Goal: Task Accomplishment & Management: Manage account settings

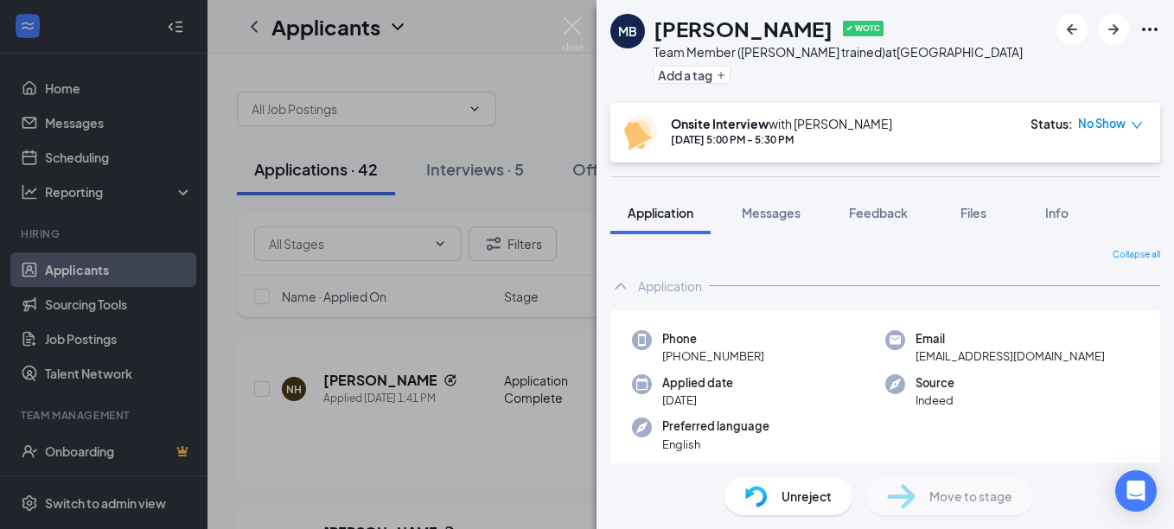
click at [331, 386] on div "MB [PERSON_NAME] ✔ WOTC Team Member (Cross trained) at [GEOGRAPHIC_DATA] Add a …" at bounding box center [587, 264] width 1174 height 529
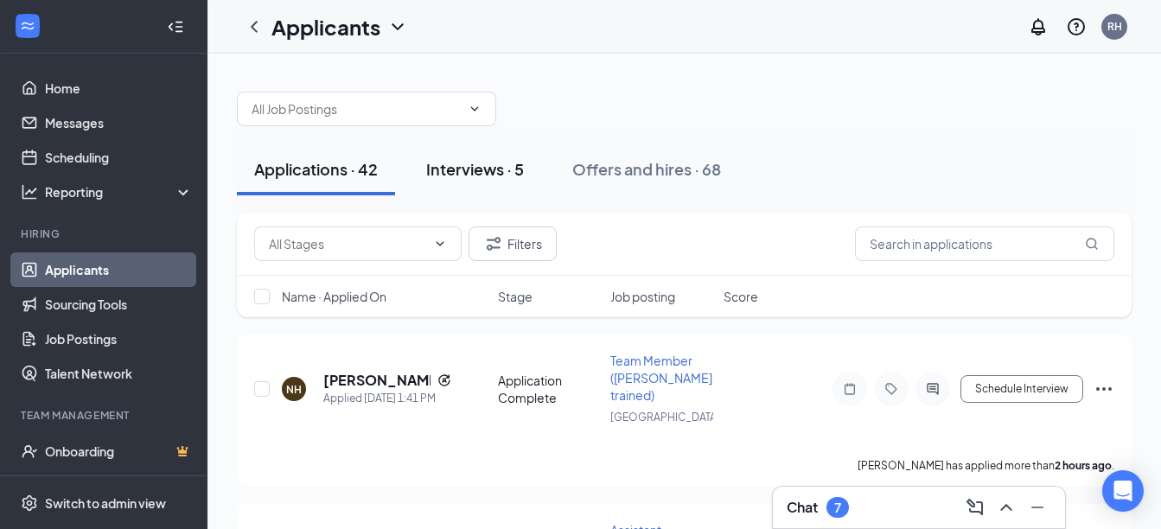
click at [503, 167] on div "Interviews · 5" at bounding box center [475, 169] width 98 height 22
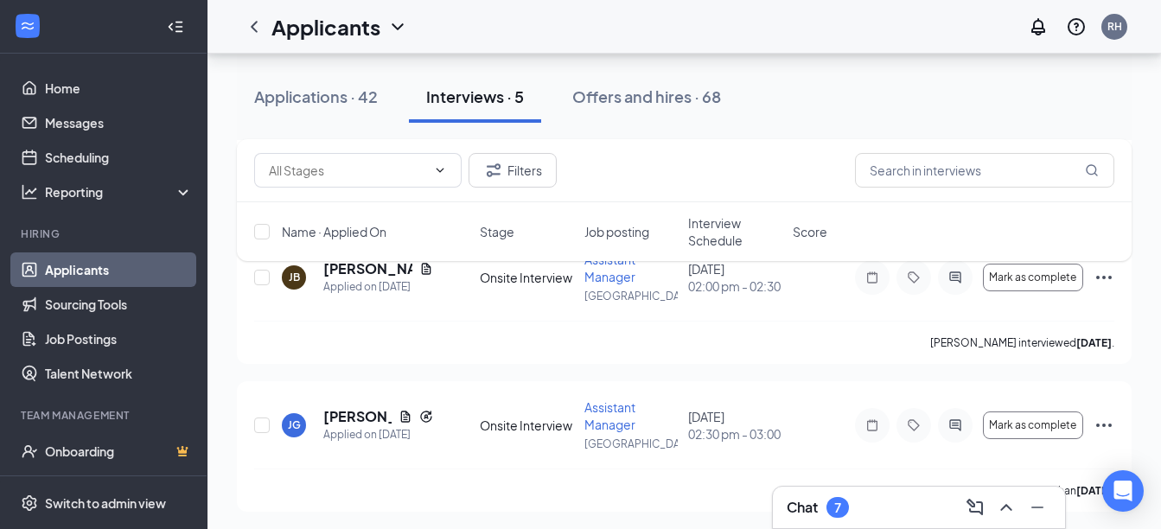
scroll to position [566, 0]
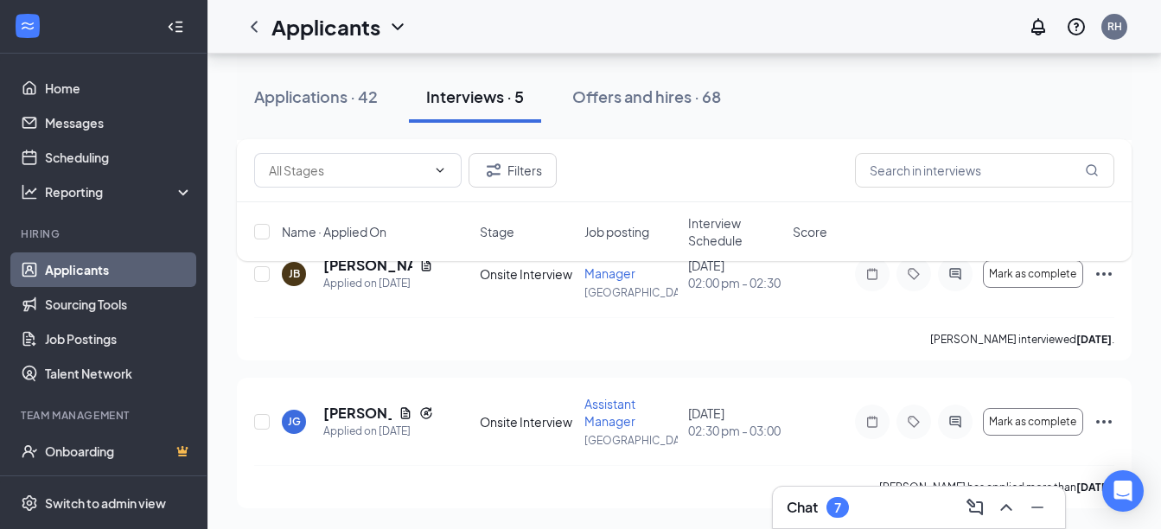
click at [496, 88] on div "Interviews · 5" at bounding box center [475, 97] width 98 height 22
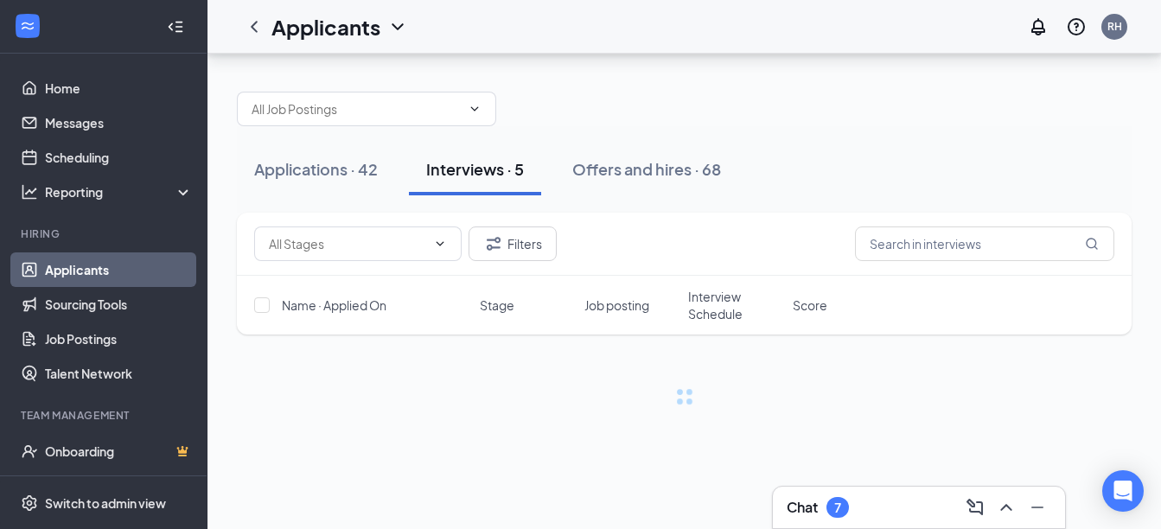
scroll to position [0, 0]
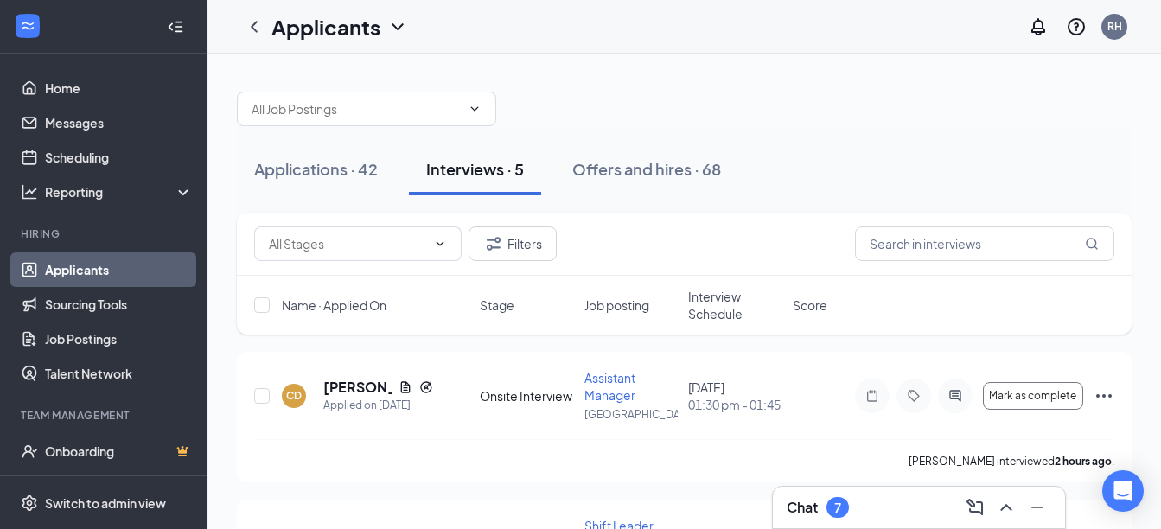
click at [646, 81] on div at bounding box center [684, 100] width 895 height 52
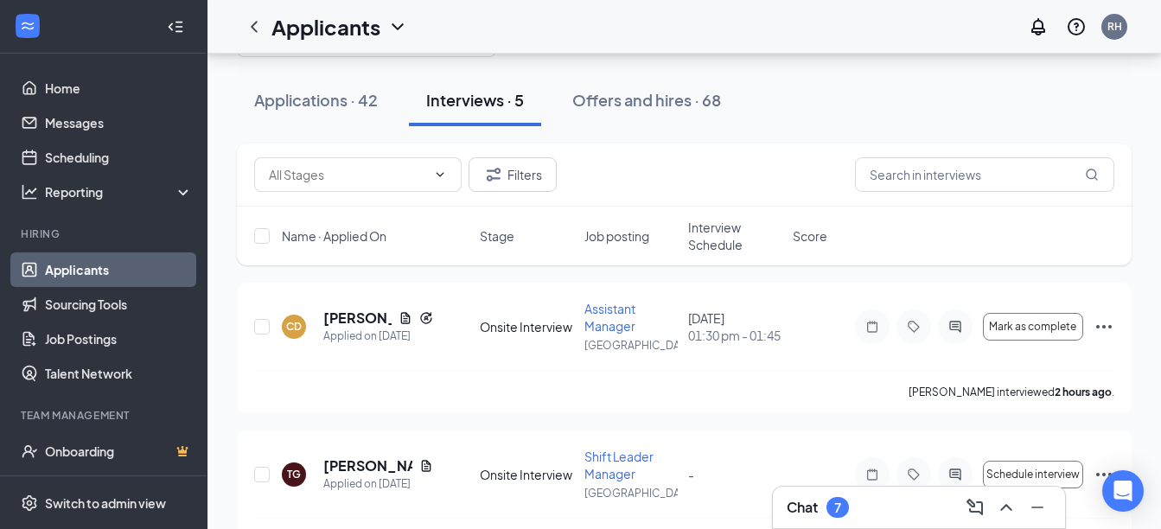
scroll to position [104, 0]
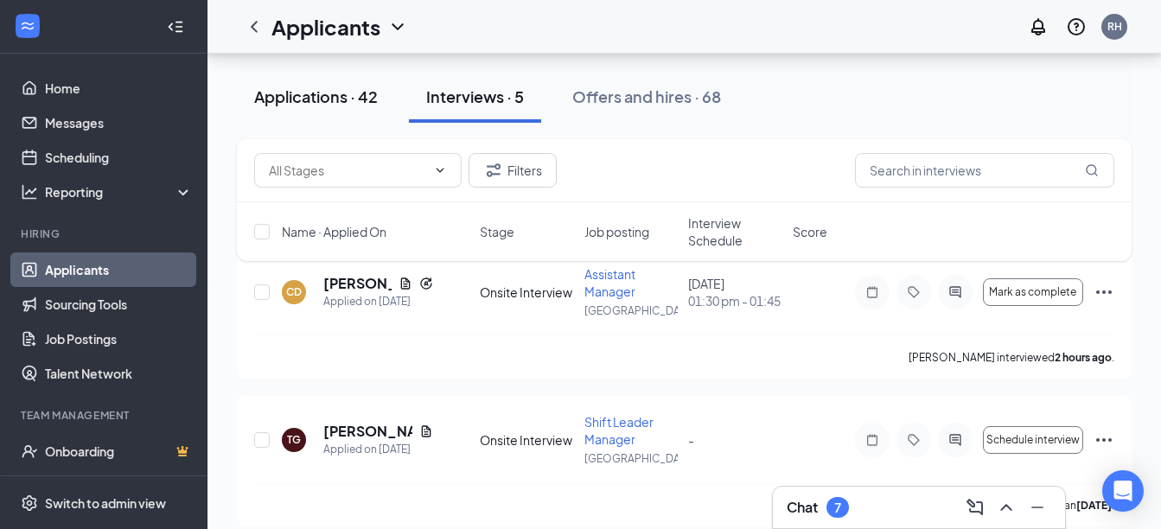
click at [329, 78] on button "Applications · 42" at bounding box center [316, 97] width 158 height 52
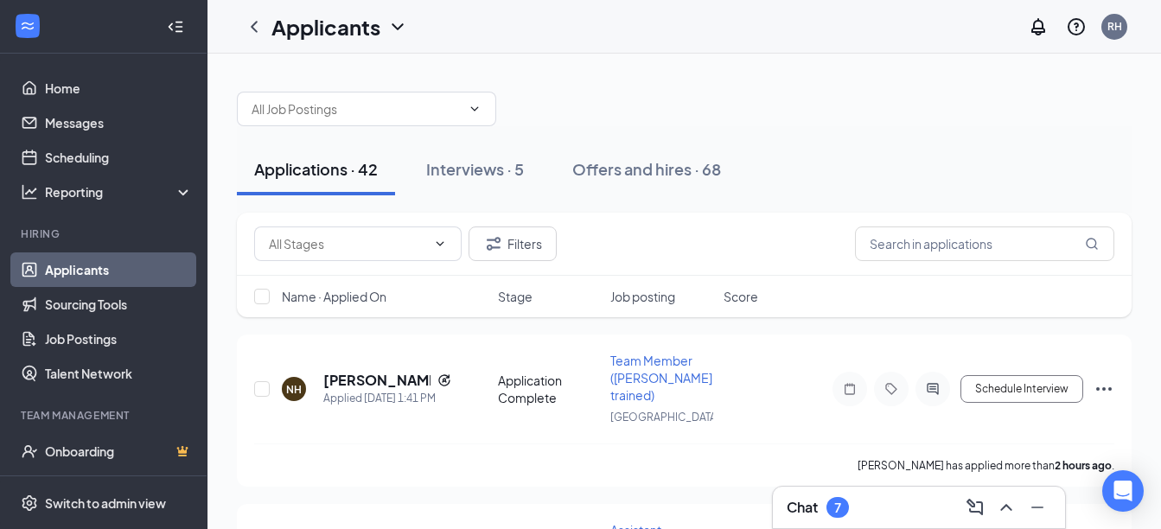
click at [636, 205] on div "Applications · 42 Interviews · 5 Offers and hires · 68" at bounding box center [684, 169] width 895 height 86
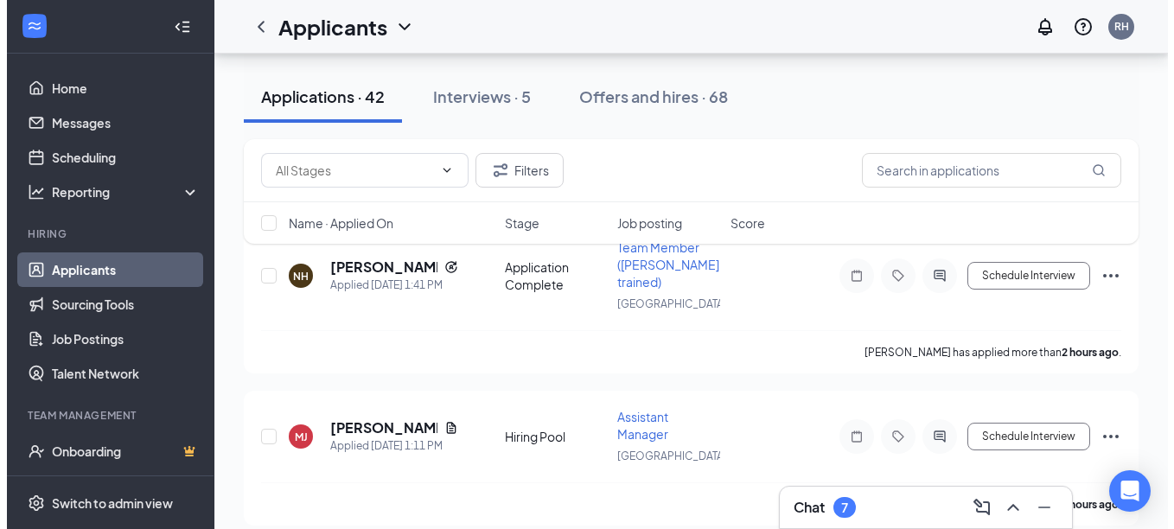
scroll to position [138, 0]
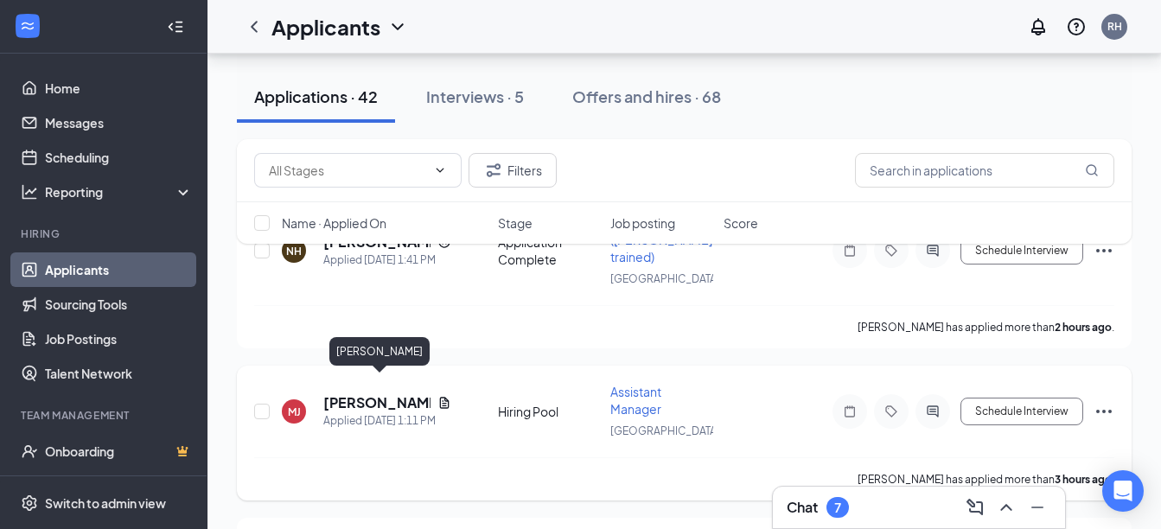
click at [378, 393] on h5 "[PERSON_NAME]" at bounding box center [376, 402] width 107 height 19
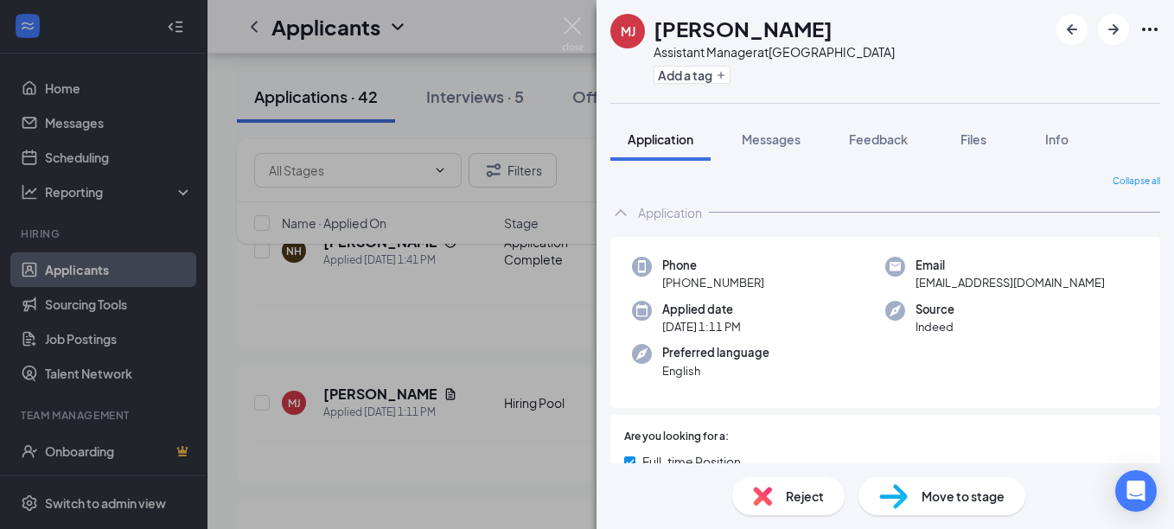
click at [1095, 400] on div "Phone [PHONE_NUMBER] Email [EMAIL_ADDRESS][DOMAIN_NAME] Applied date [DATE] 1:1…" at bounding box center [886, 323] width 550 height 172
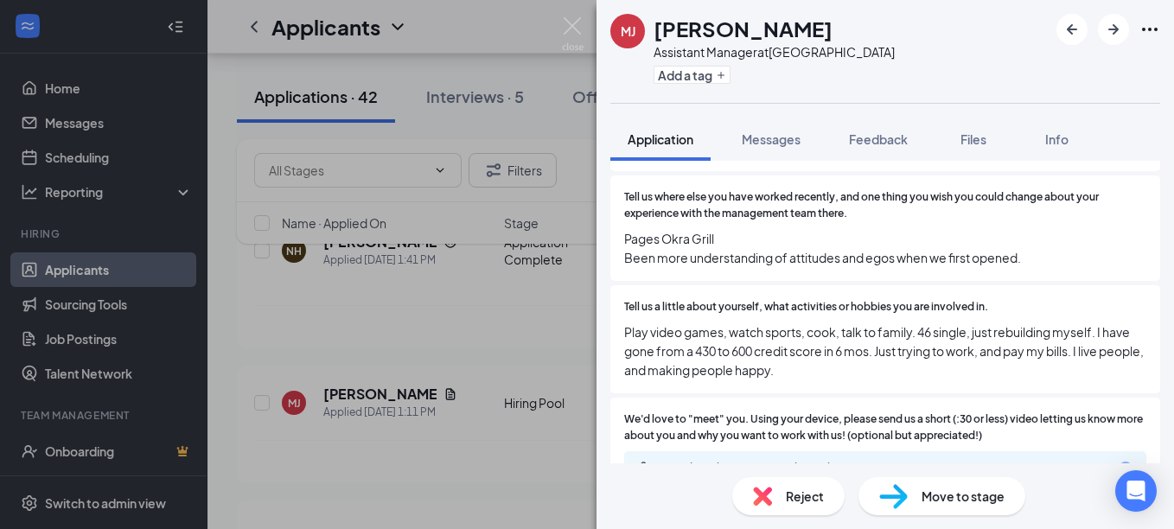
scroll to position [1319, 0]
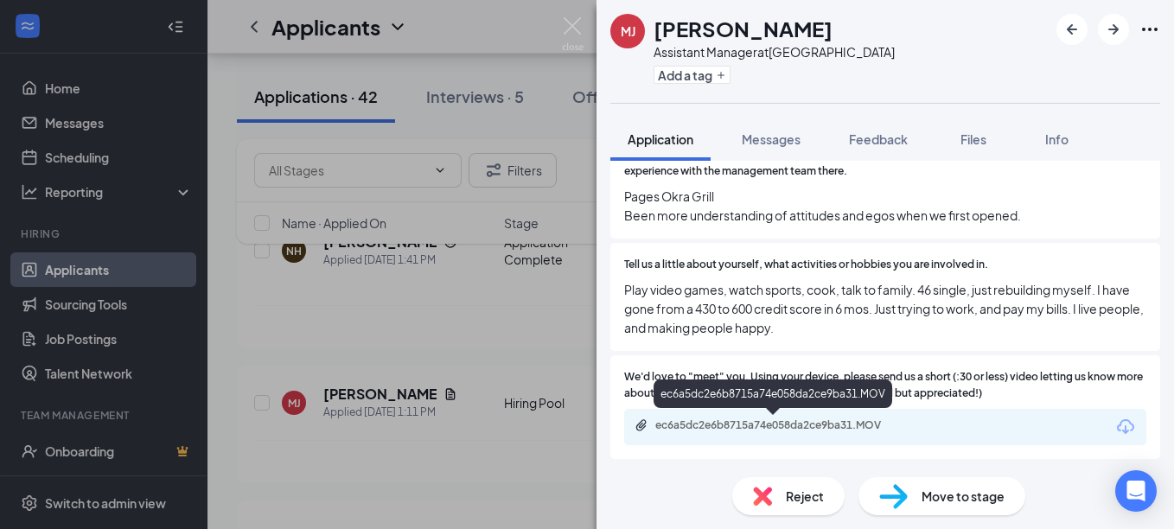
click at [849, 423] on div "ec6a5dc2e6b8715a74e058da2ce9ba31.MOV" at bounding box center [777, 426] width 242 height 14
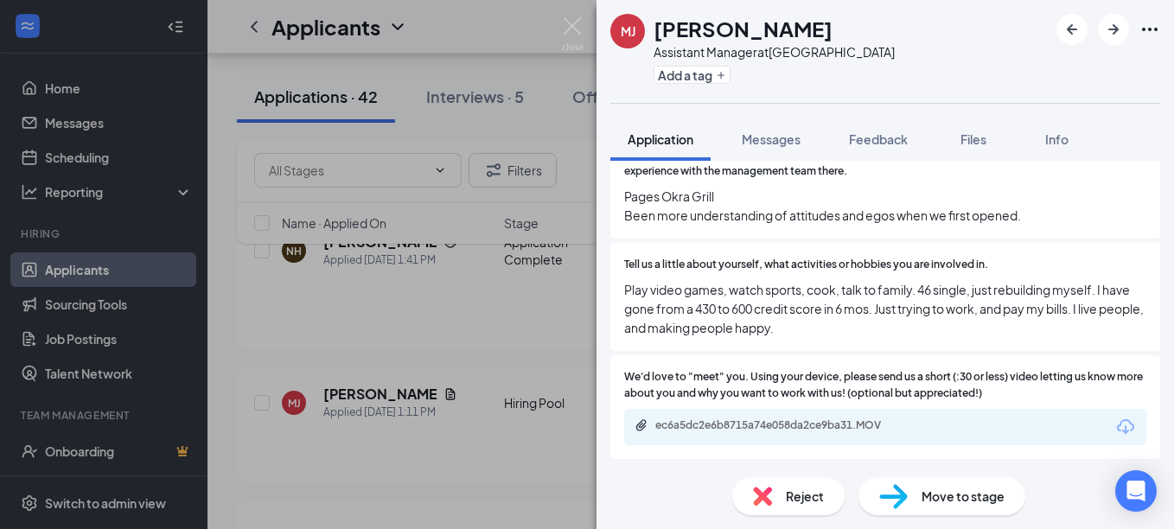
scroll to position [1312, 0]
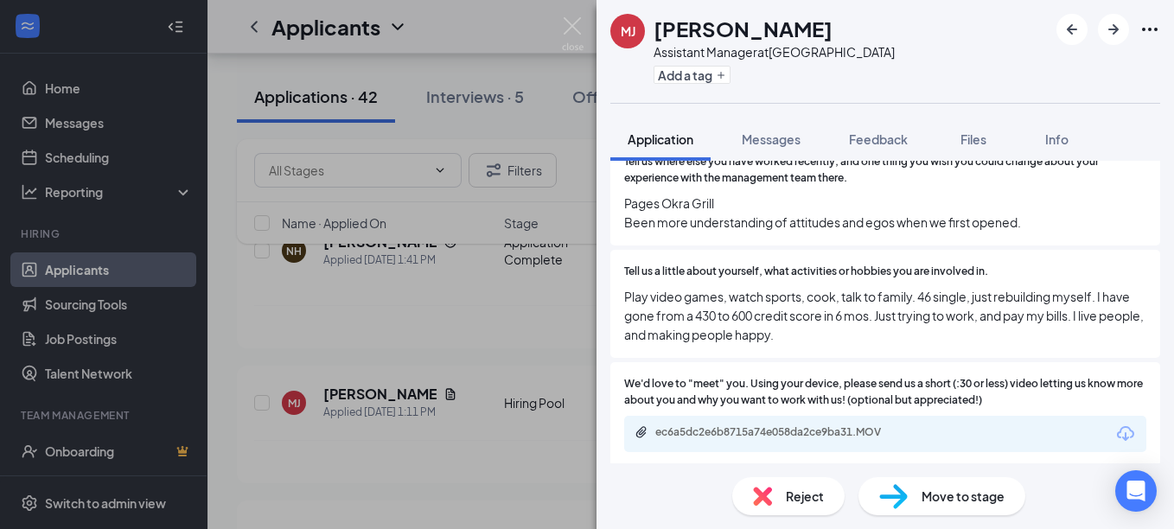
click at [944, 197] on span "Pages Okra Grill Been more understanding of attitudes and egos when we first op…" at bounding box center [885, 213] width 522 height 38
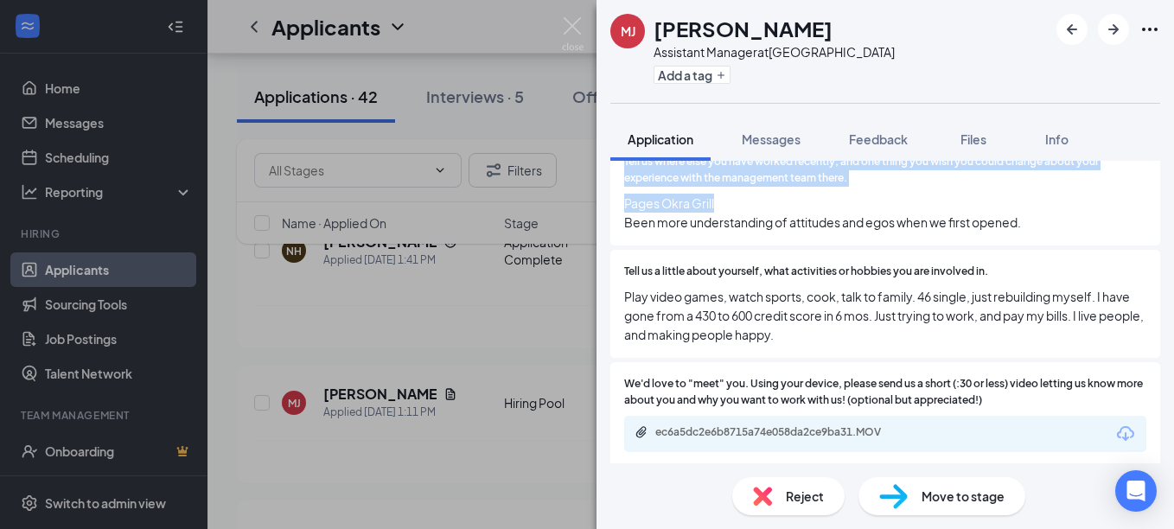
scroll to position [1035, 0]
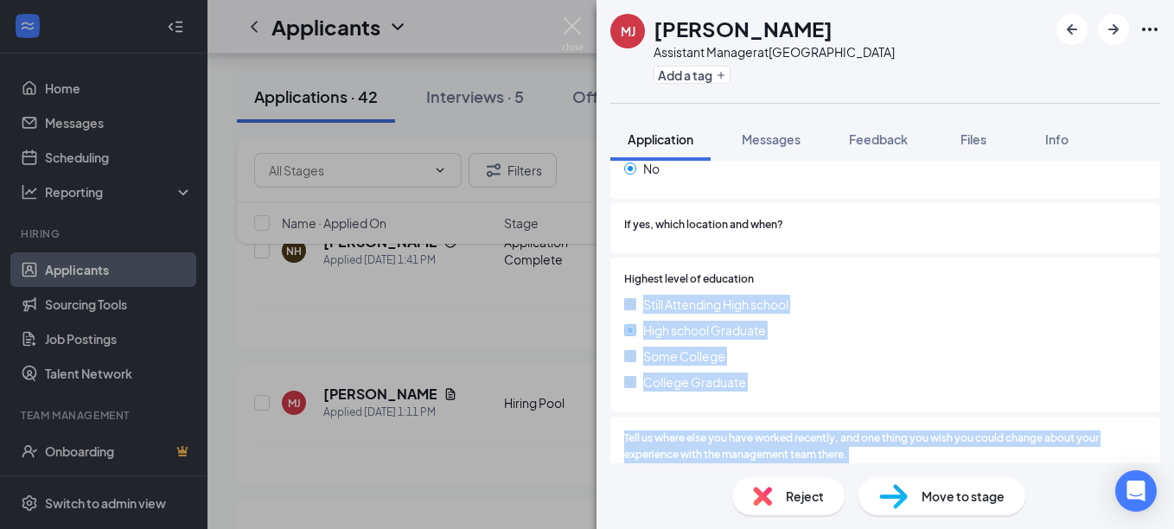
drag, startPoint x: 944, startPoint y: 197, endPoint x: 926, endPoint y: 272, distance: 77.2
click at [926, 272] on div "Which shift(s) are you available to work? (Check all that apply) Day Morning Af…" at bounding box center [886, 308] width 550 height 877
click at [926, 272] on div at bounding box center [950, 280] width 393 height 16
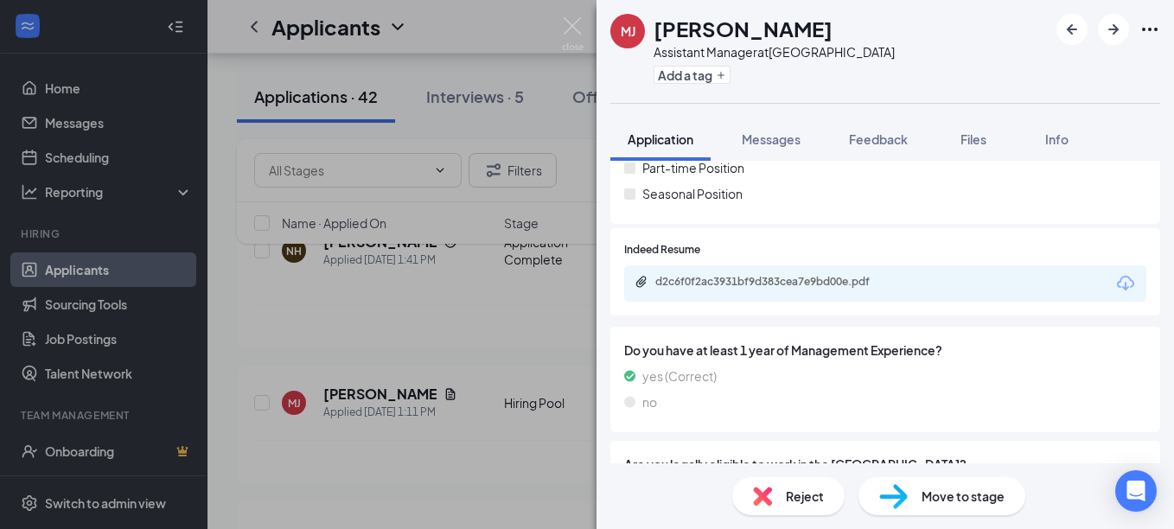
scroll to position [309, 0]
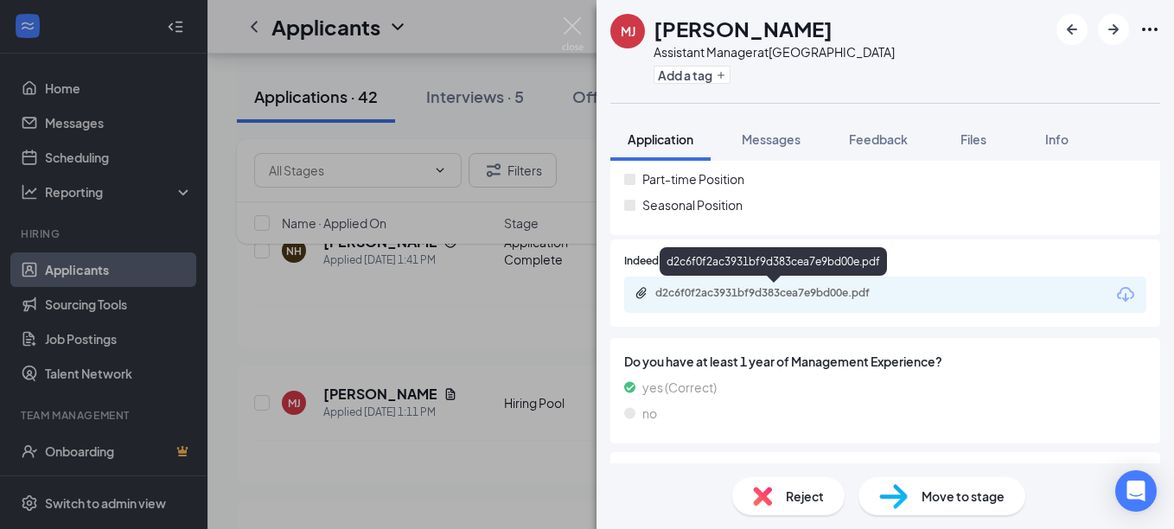
click at [733, 288] on div "d2c6f0f2ac3931bf9d383cea7e9bd00e.pdf" at bounding box center [777, 293] width 242 height 14
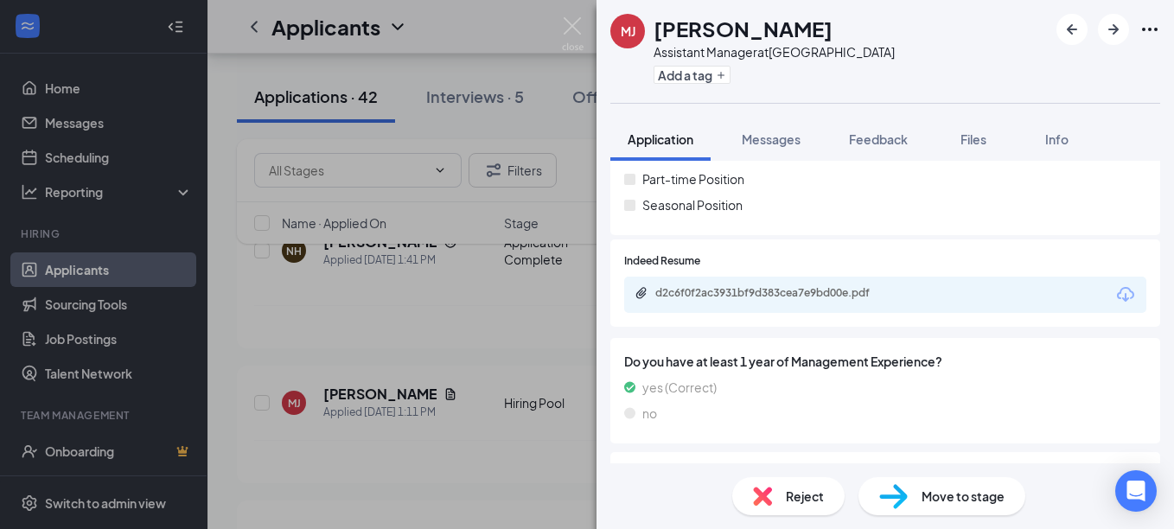
click at [959, 503] on span "Move to stage" at bounding box center [963, 496] width 83 height 19
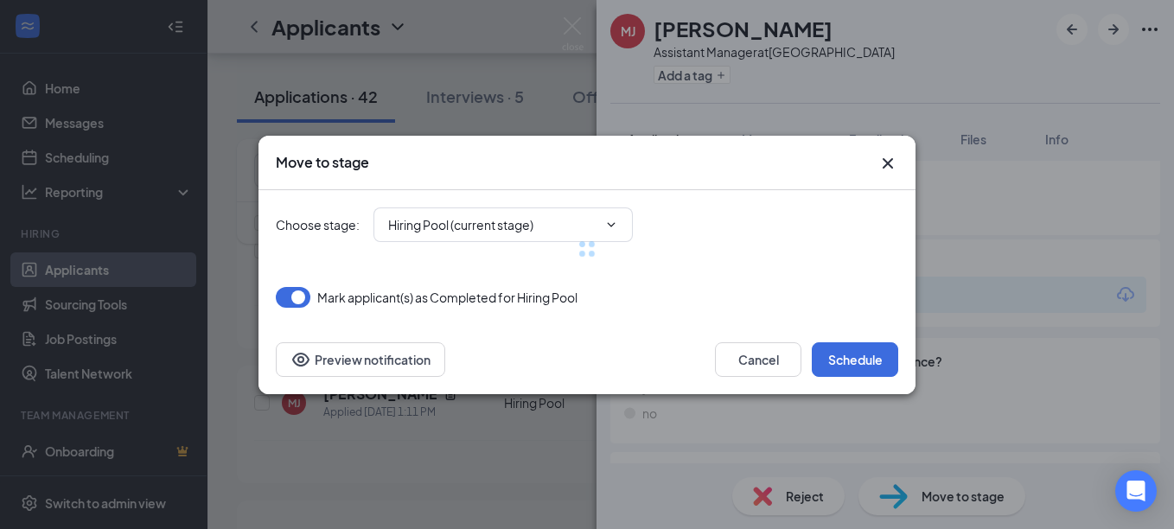
type input "Onsite Interview (next stage)"
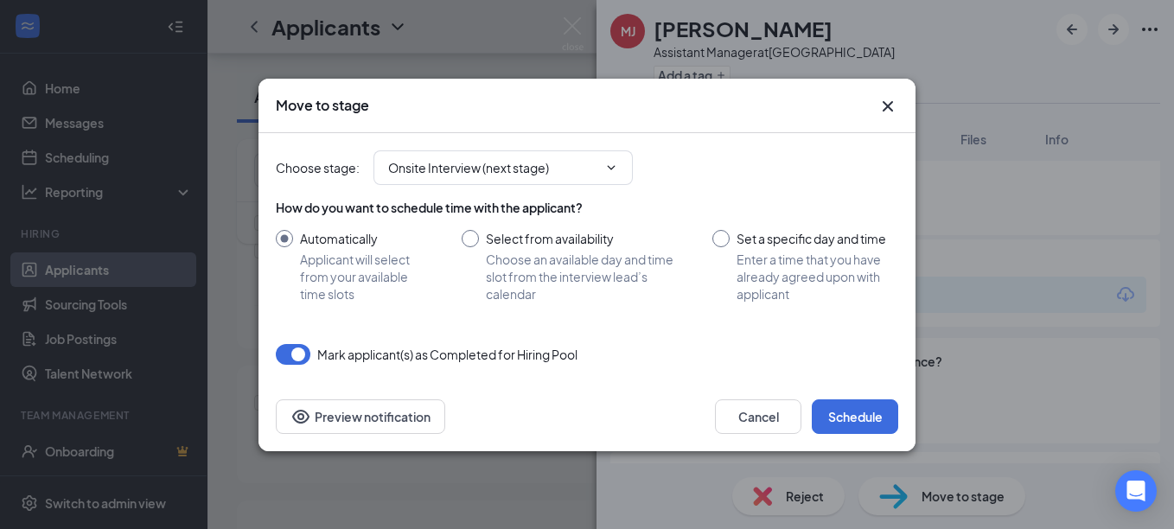
click at [719, 243] on input "Set a specific day and time Enter a time that you have already agreed upon with…" at bounding box center [806, 266] width 186 height 73
radio input "true"
radio input "false"
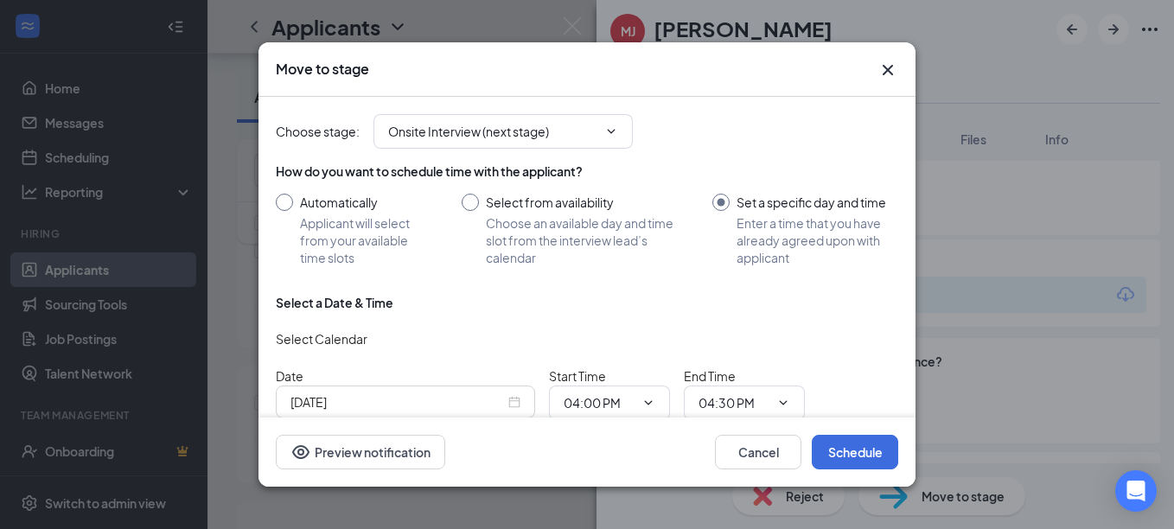
click at [512, 399] on div "[DATE]" at bounding box center [406, 402] width 230 height 19
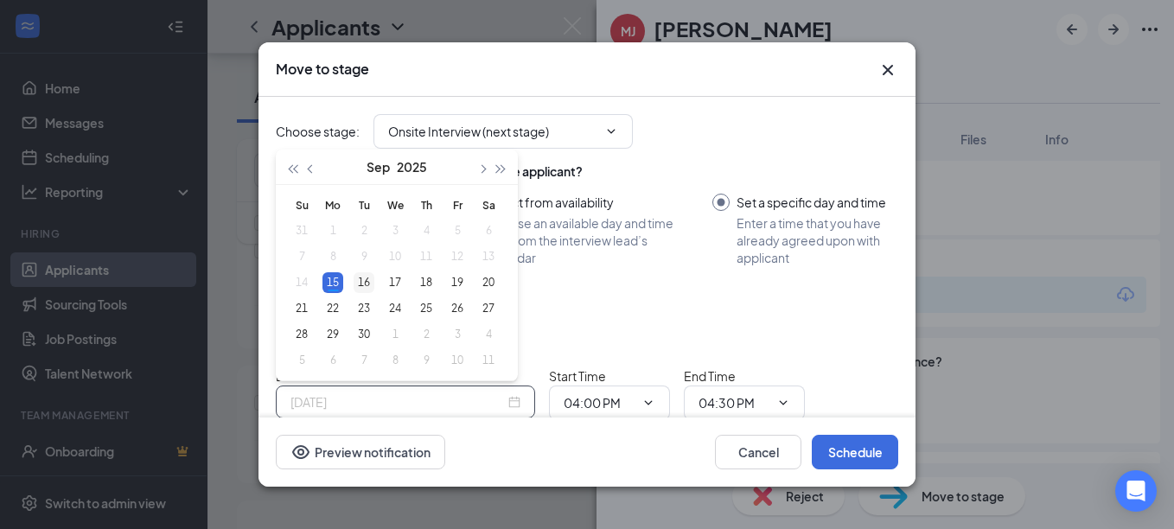
type input "[DATE]"
click at [369, 279] on div "16" at bounding box center [364, 282] width 21 height 21
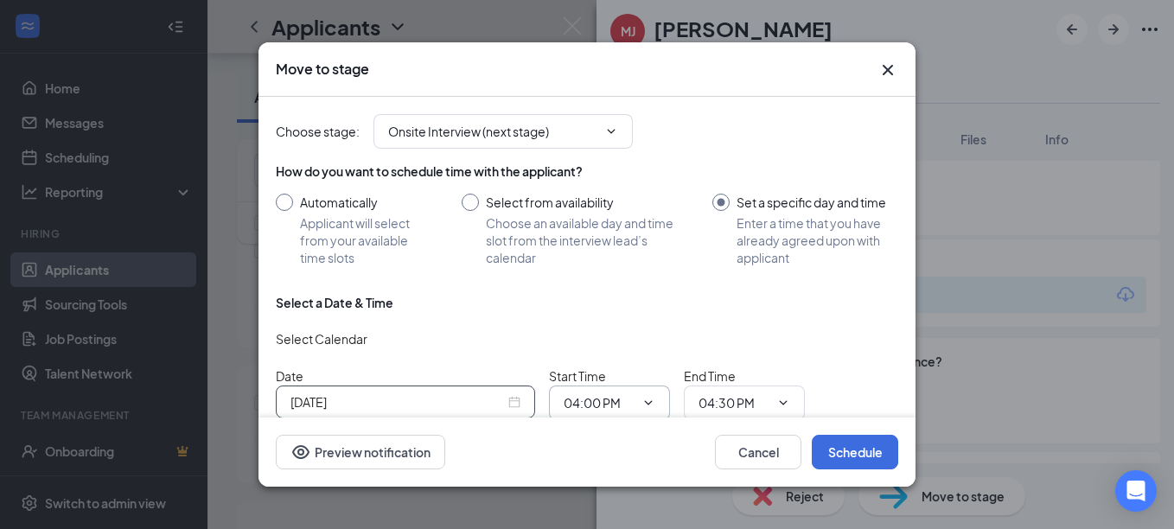
click at [646, 406] on icon "ChevronDown" at bounding box center [649, 403] width 14 height 14
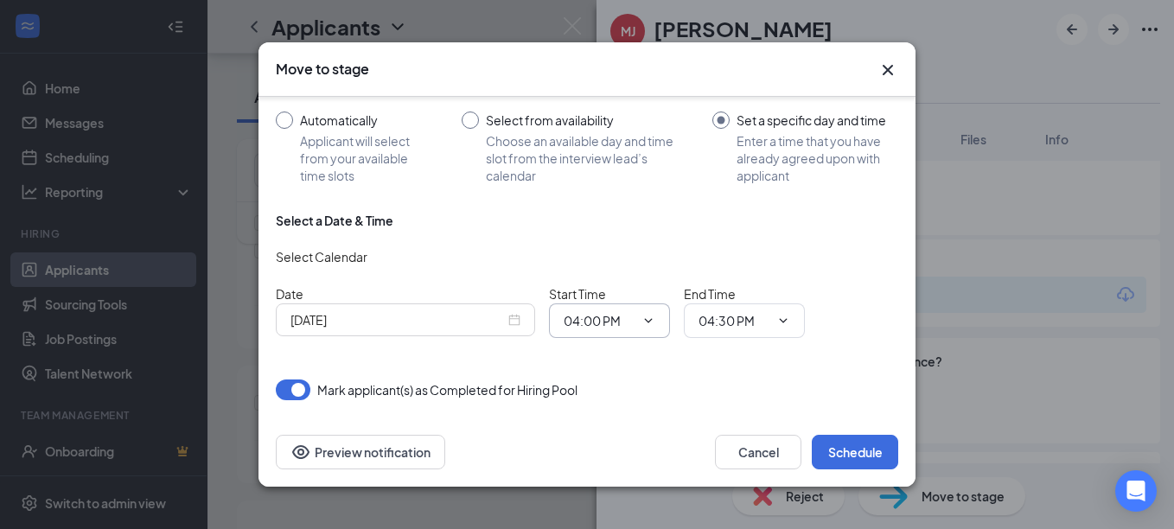
click at [656, 319] on span "04:00 PM" at bounding box center [609, 321] width 121 height 35
click at [622, 321] on input "04:00 PM" at bounding box center [599, 320] width 71 height 19
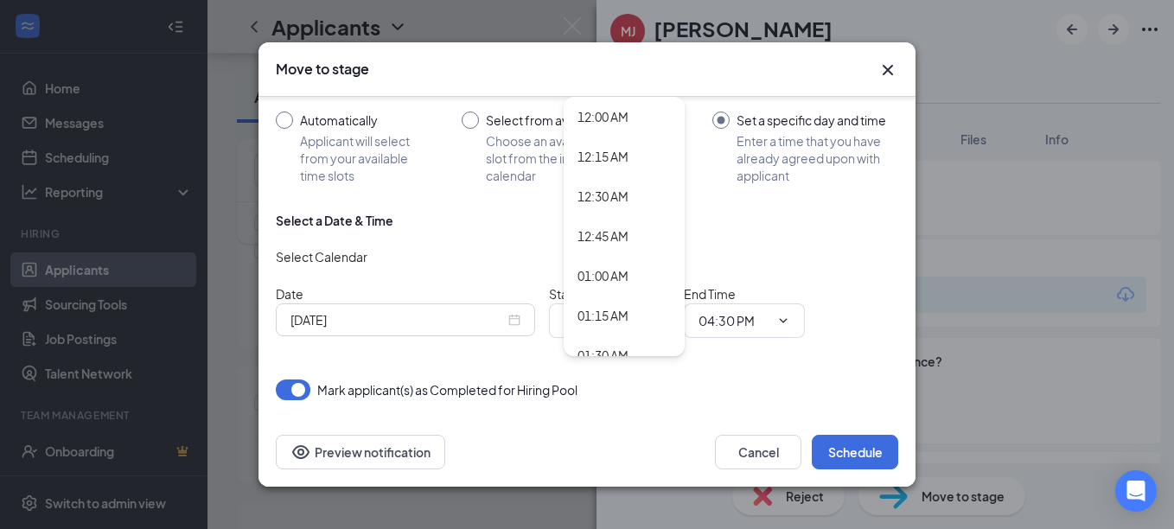
click at [888, 69] on icon "Cross" at bounding box center [888, 70] width 10 height 10
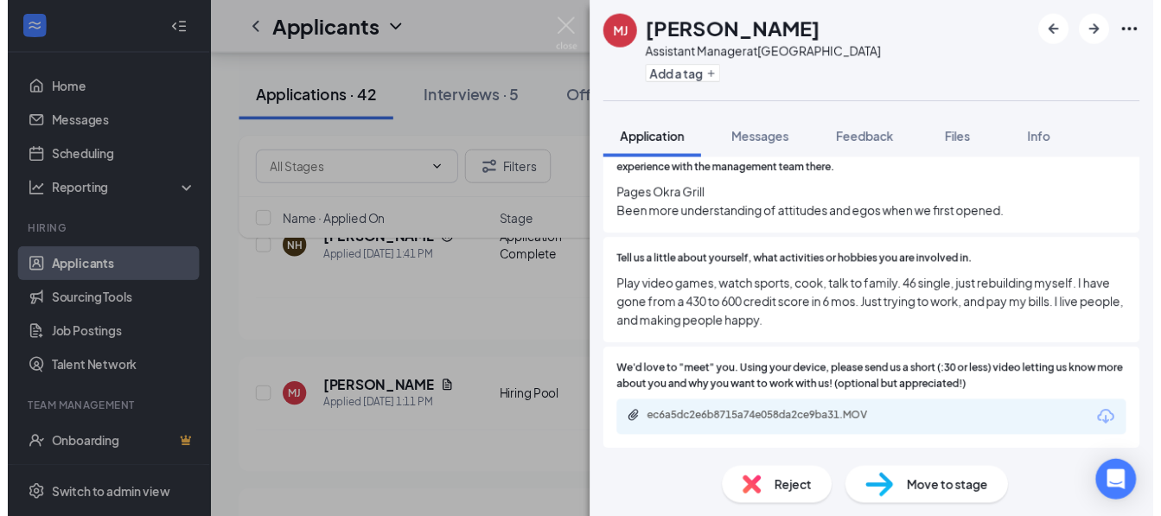
scroll to position [0, 0]
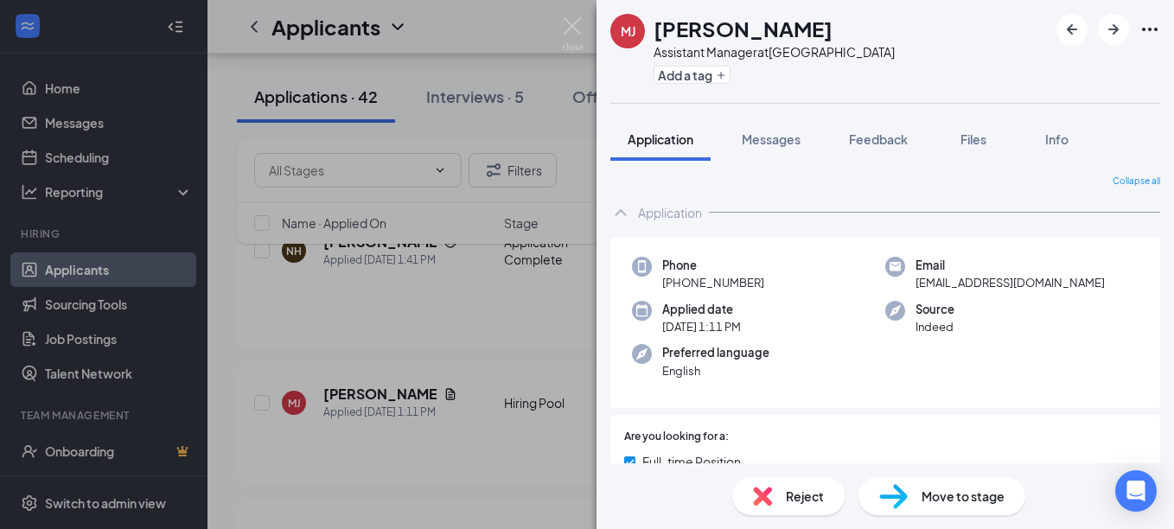
click at [447, 345] on div "[PERSON_NAME] Assistant Manager at [GEOGRAPHIC_DATA] Add a tag Application Mess…" at bounding box center [587, 264] width 1174 height 529
click at [576, 23] on img at bounding box center [573, 34] width 22 height 34
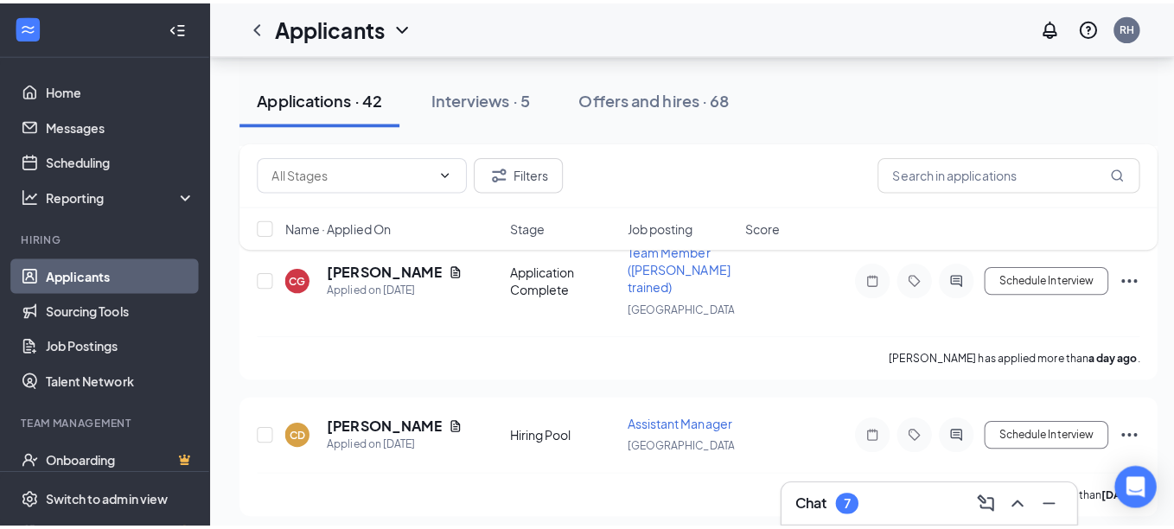
scroll to position [623, 0]
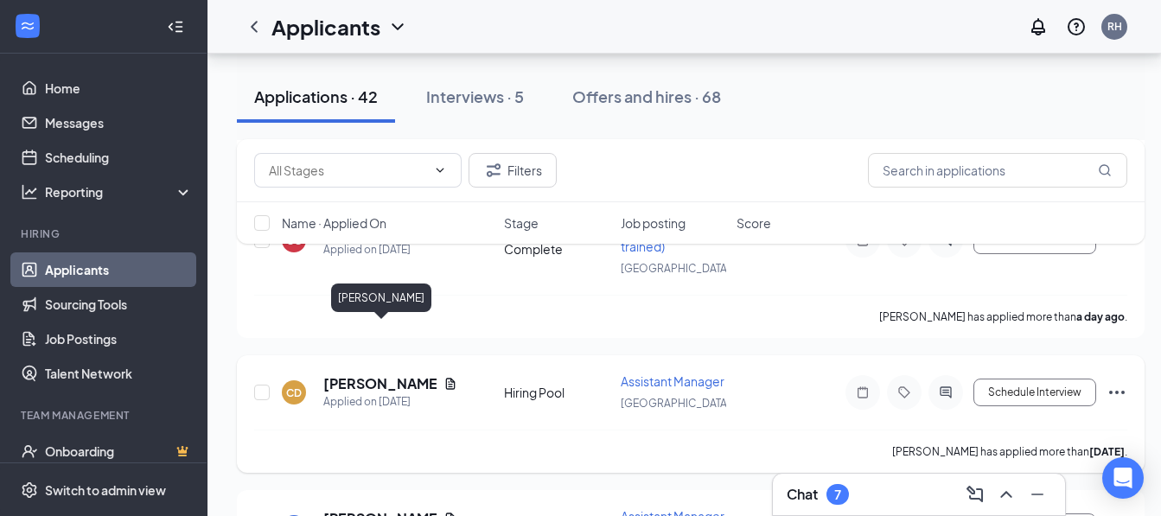
click at [413, 374] on h5 "[PERSON_NAME]" at bounding box center [379, 383] width 113 height 19
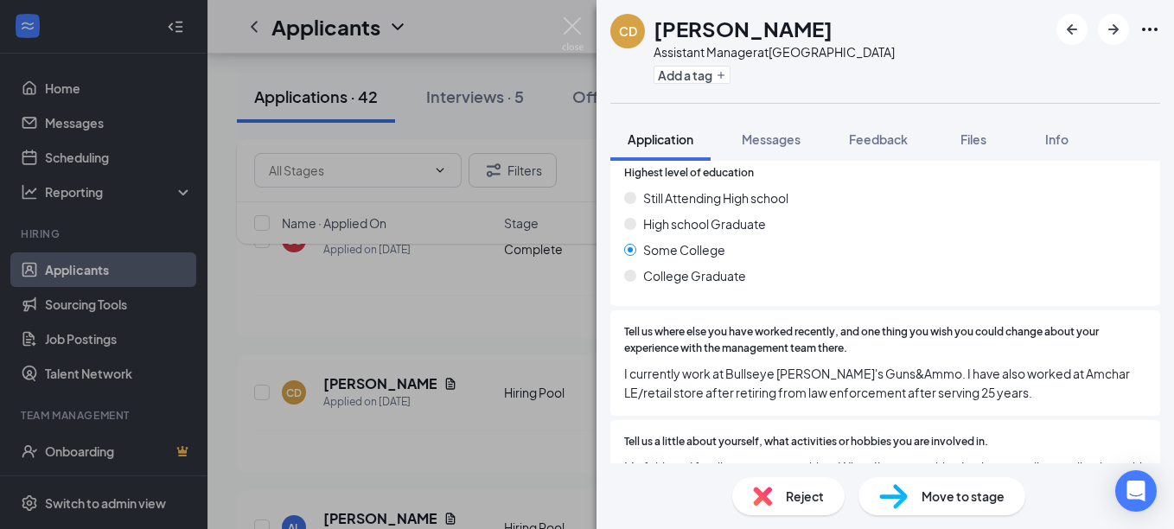
scroll to position [1300, 0]
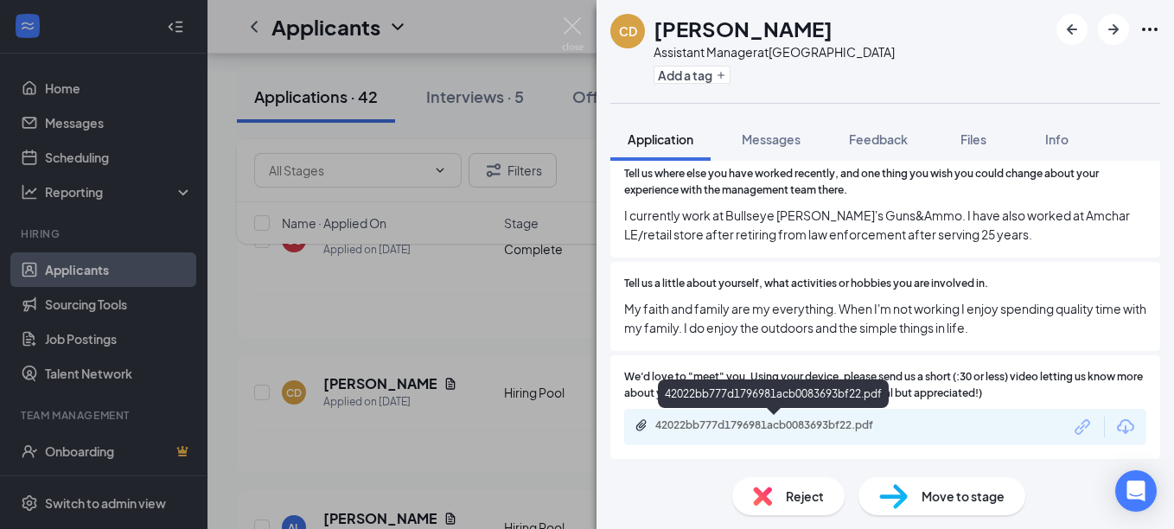
click at [816, 420] on div "42022bb777d1796981acb0083693bf22.pdf" at bounding box center [777, 426] width 242 height 14
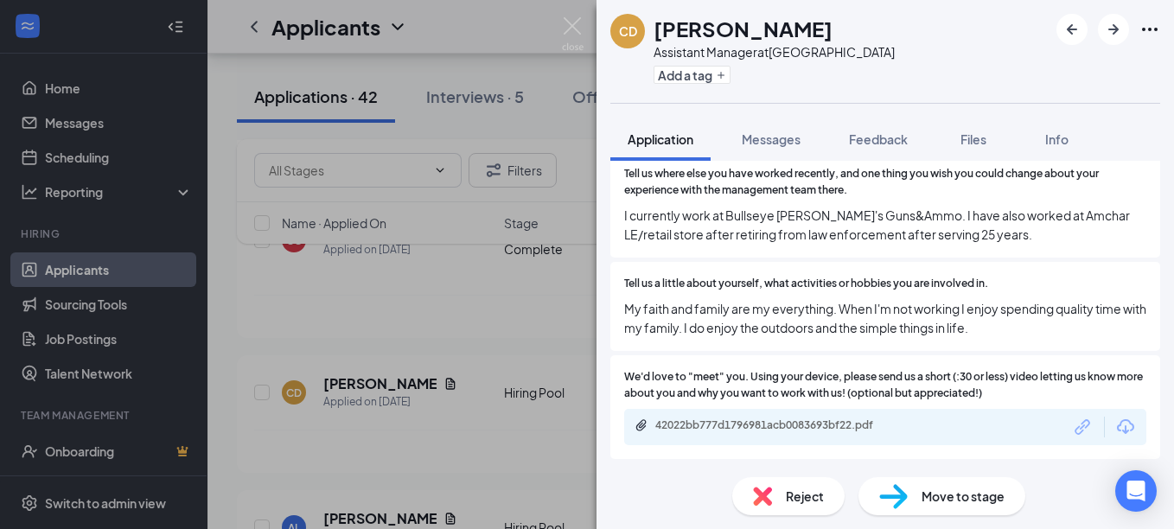
scroll to position [1293, 0]
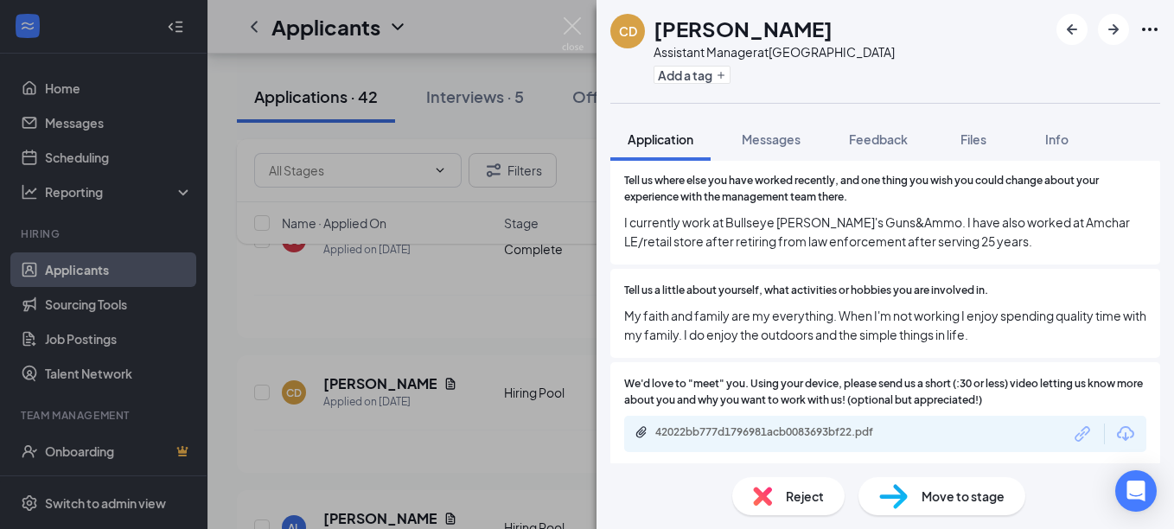
click at [767, 499] on img at bounding box center [762, 496] width 19 height 19
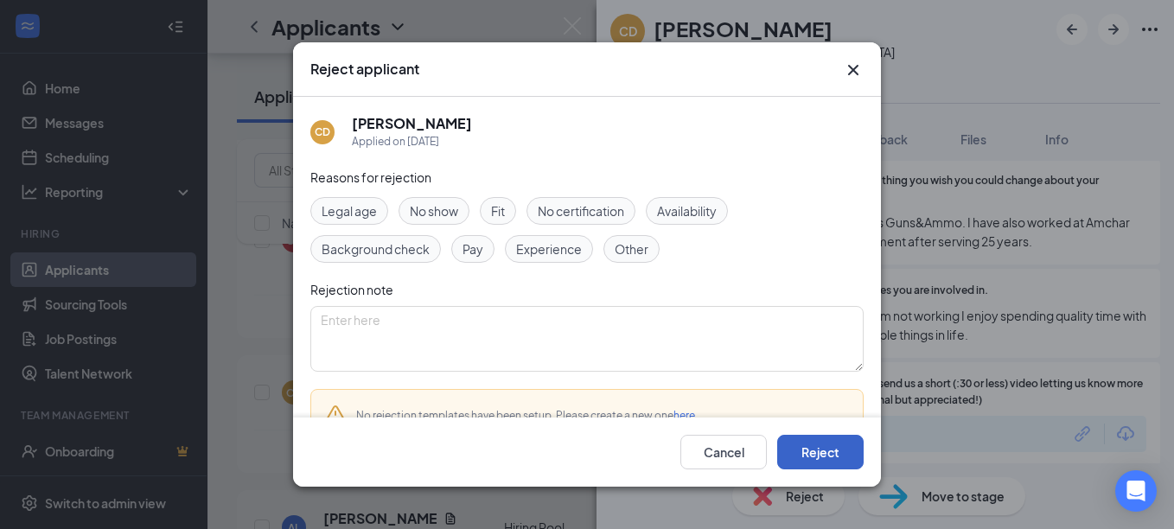
click at [829, 451] on button "Reject" at bounding box center [820, 452] width 86 height 35
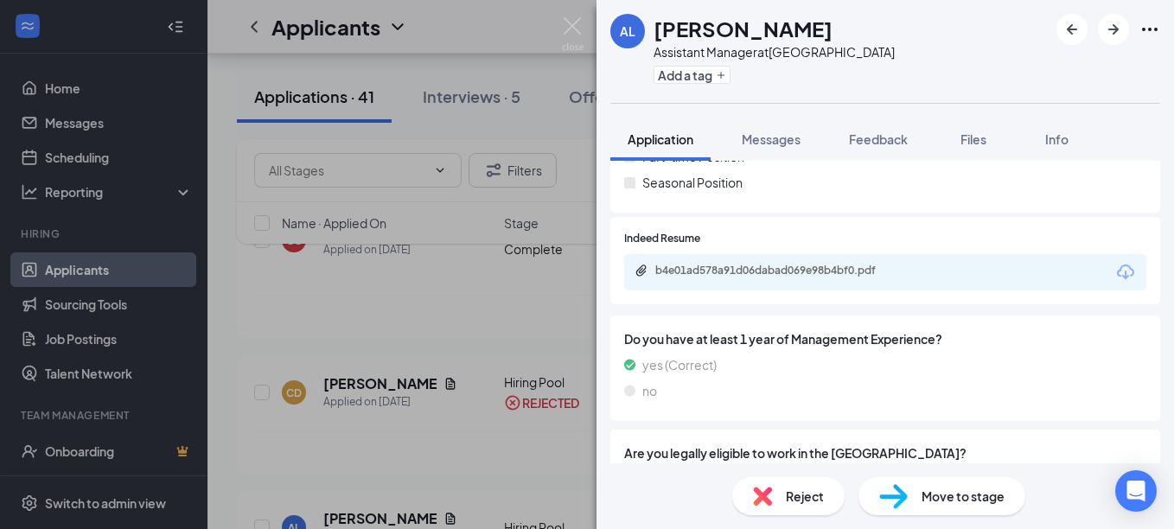
scroll to position [329, 0]
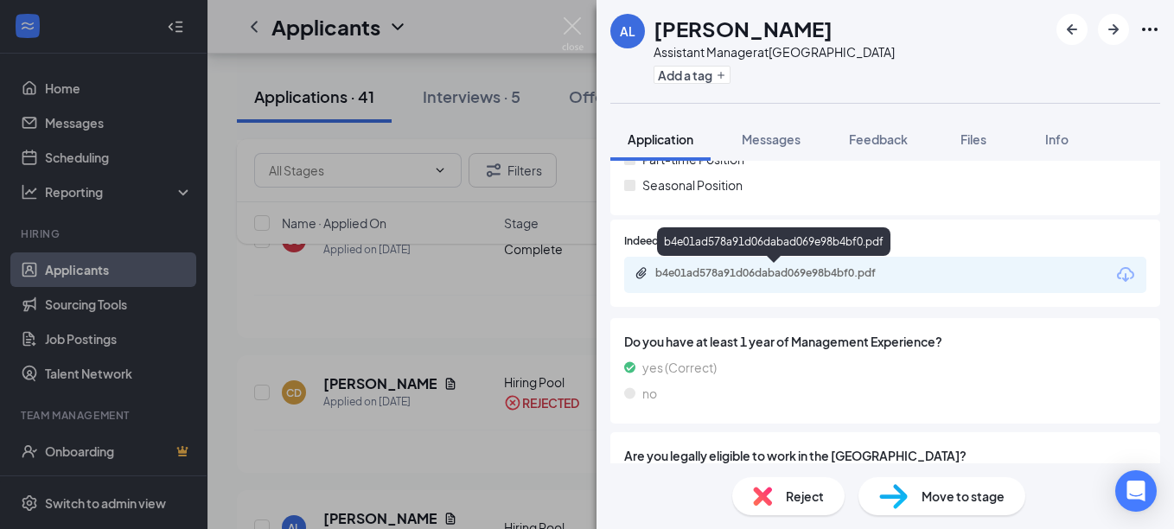
click at [755, 274] on div "b4e01ad578a91d06dabad069e98b4bf0.pdf" at bounding box center [777, 273] width 242 height 14
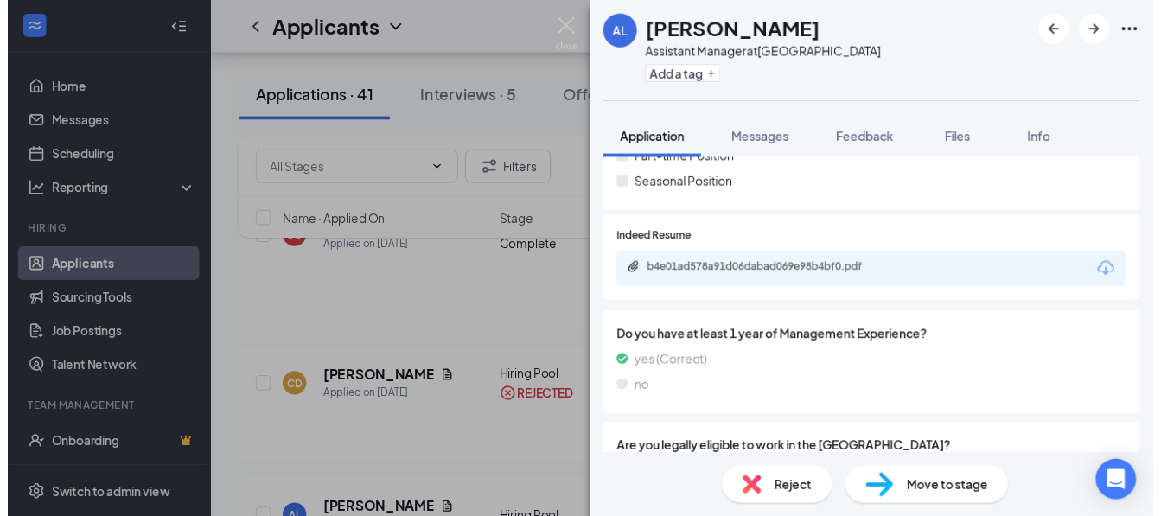
scroll to position [0, 0]
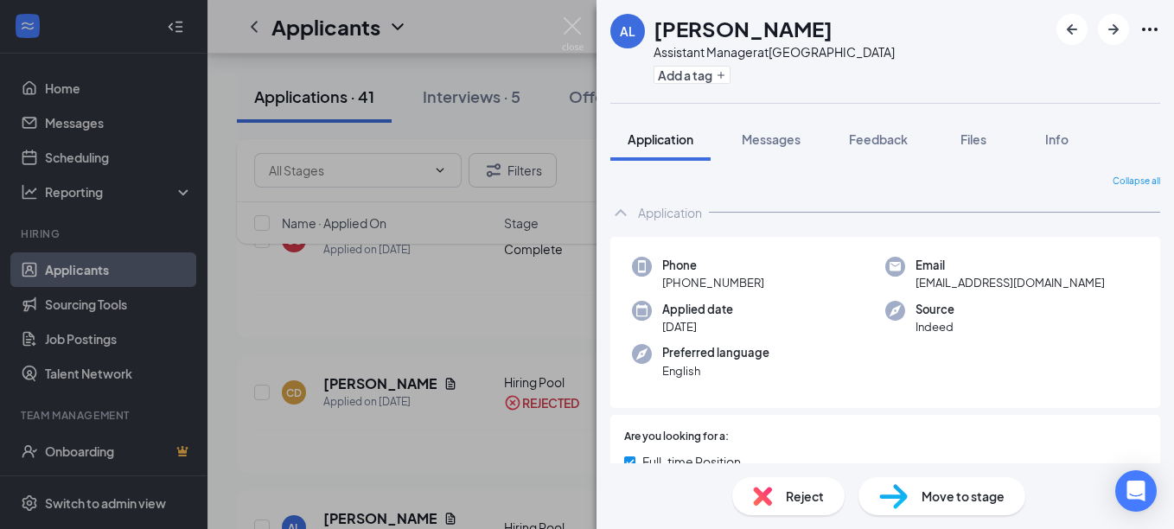
click at [451, 412] on div "AL [PERSON_NAME] Assistant Manager at [GEOGRAPHIC_DATA] Add a tag Application M…" at bounding box center [587, 264] width 1174 height 529
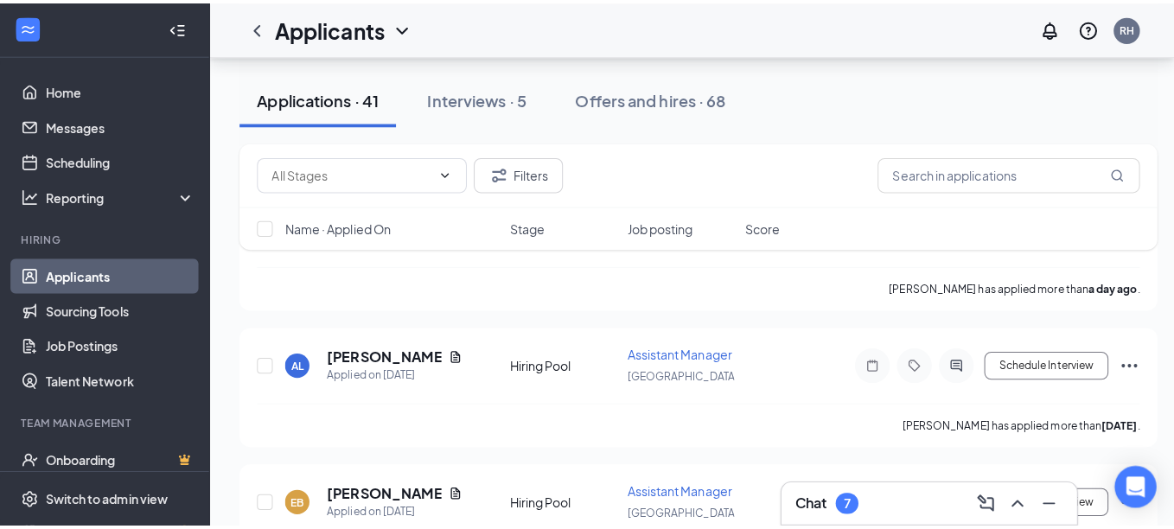
scroll to position [692, 0]
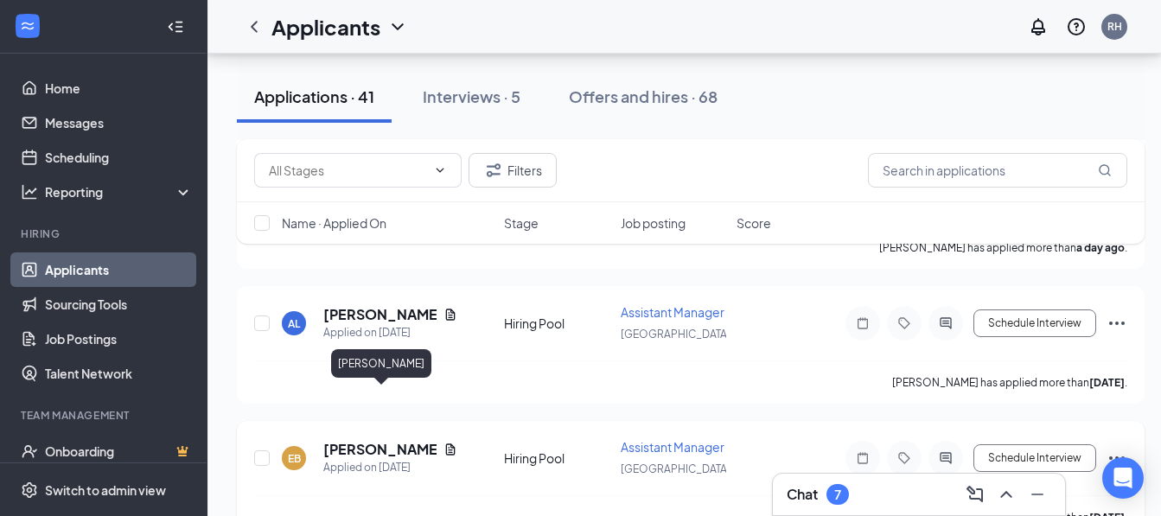
click at [400, 440] on h5 "[PERSON_NAME]" at bounding box center [379, 449] width 113 height 19
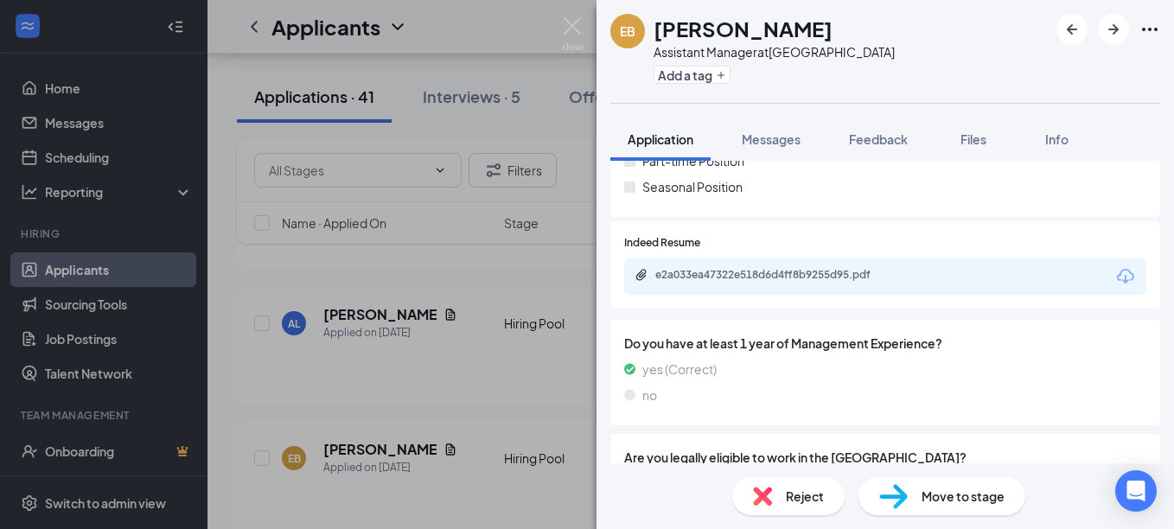
scroll to position [282, 0]
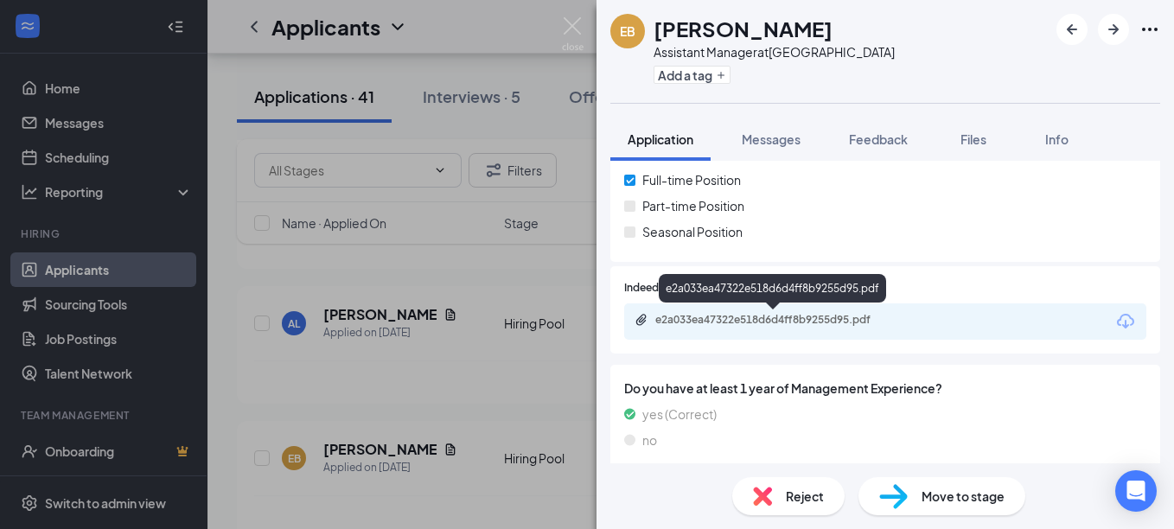
click at [721, 313] on div "e2a033ea47322e518d6d4ff8b9255d95.pdf" at bounding box center [777, 320] width 242 height 14
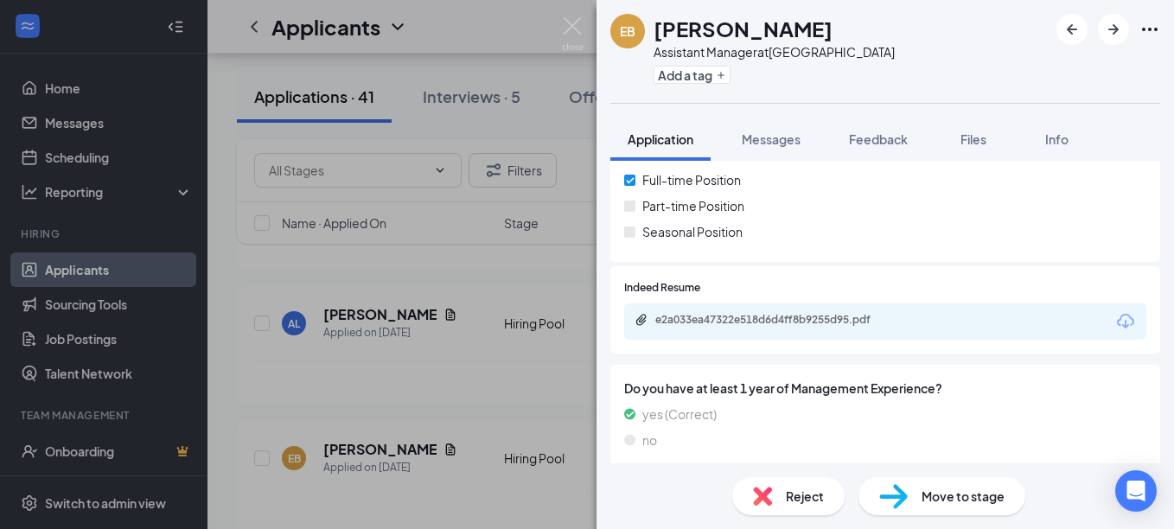
click at [942, 496] on span "Move to stage" at bounding box center [963, 496] width 83 height 19
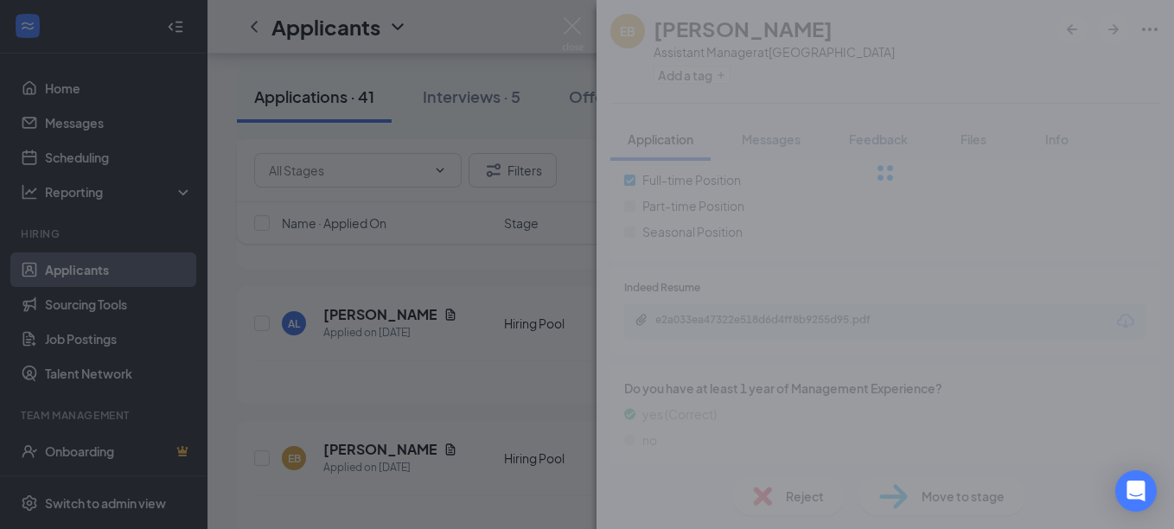
type input "Onsite Interview (next stage)"
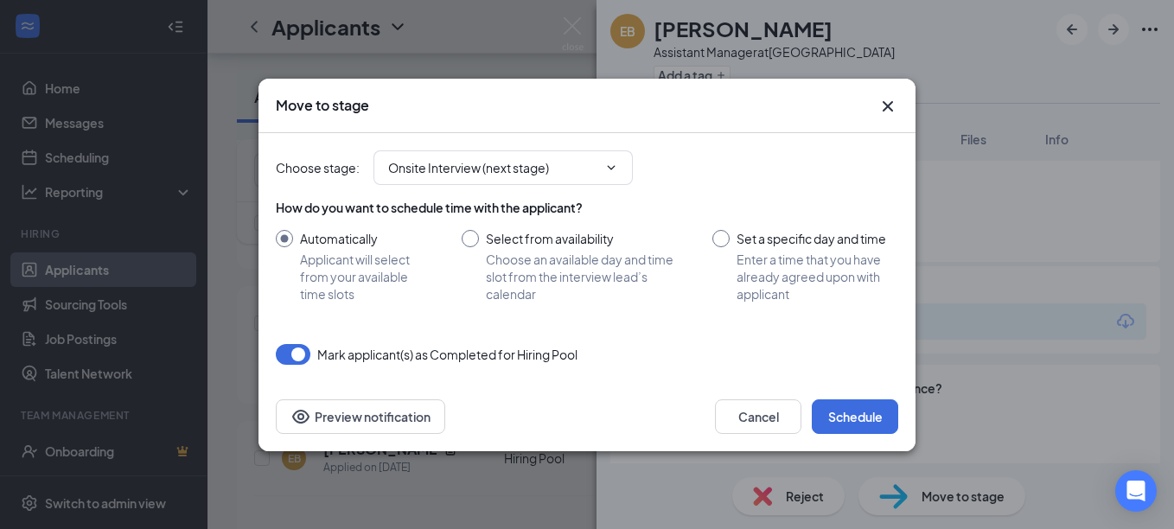
click at [891, 100] on icon "Cross" at bounding box center [888, 106] width 21 height 21
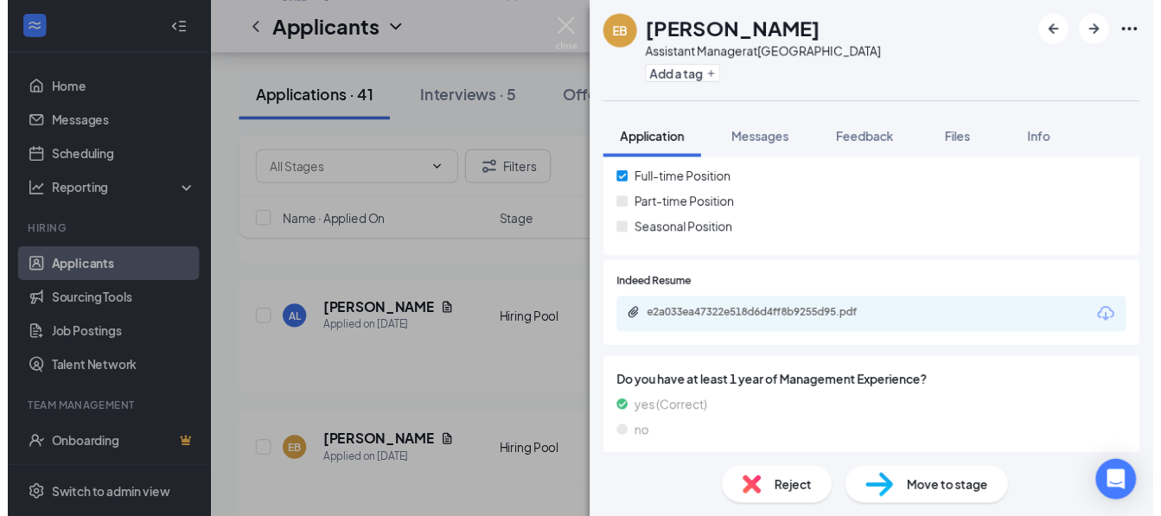
scroll to position [0, 0]
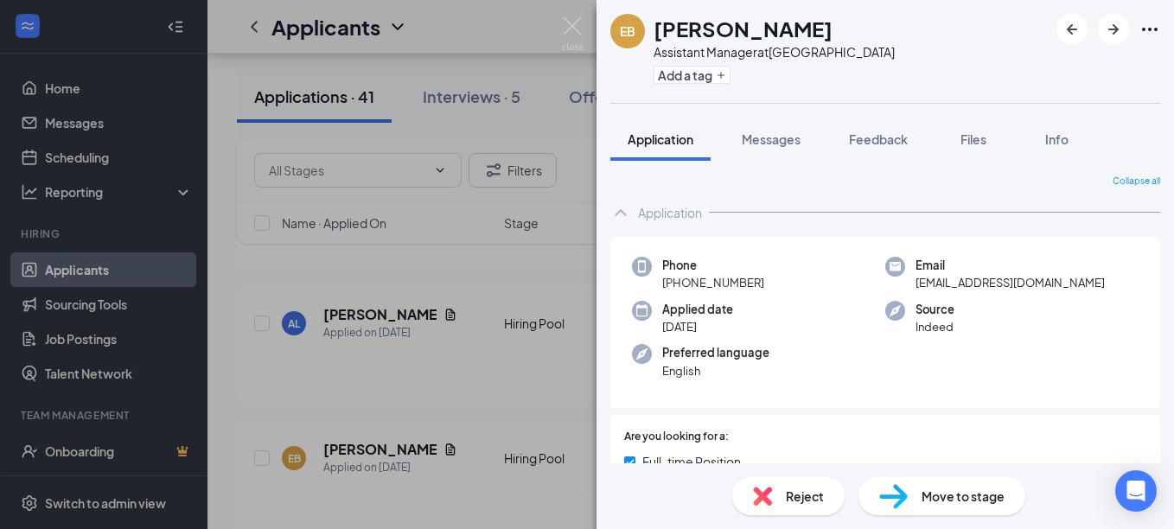
click at [481, 340] on div "EB [PERSON_NAME] Assistant Manager at [GEOGRAPHIC_DATA] Add a tag Application M…" at bounding box center [587, 264] width 1174 height 529
click at [567, 29] on img at bounding box center [573, 34] width 22 height 34
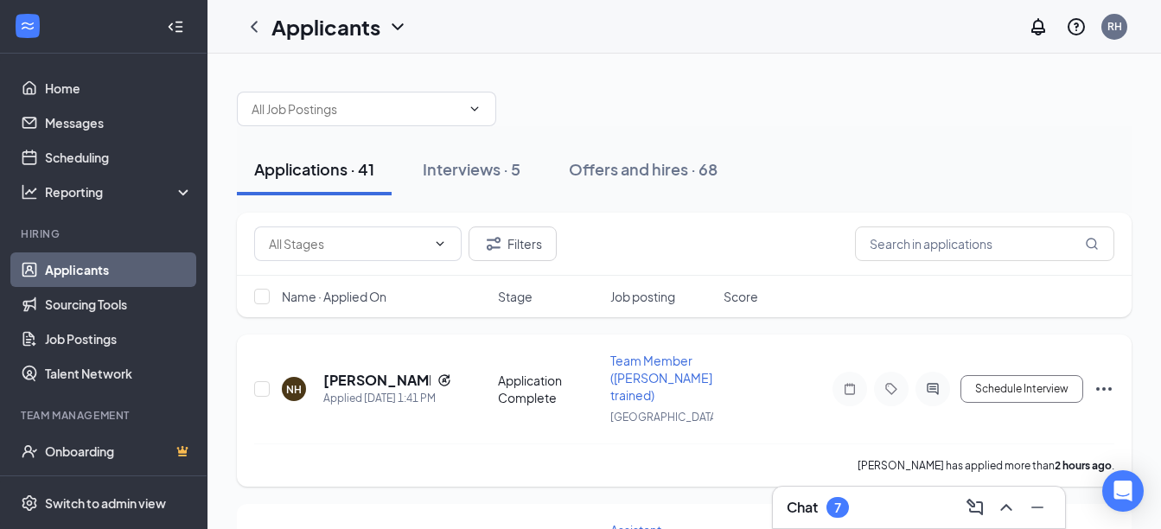
click at [679, 408] on div "[GEOGRAPHIC_DATA]" at bounding box center [662, 416] width 103 height 19
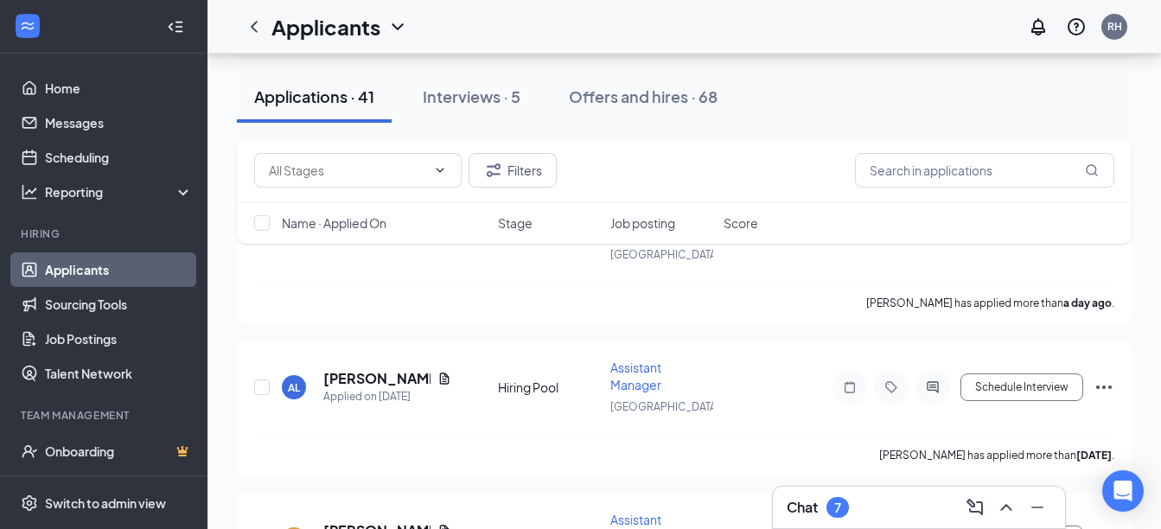
scroll to position [657, 0]
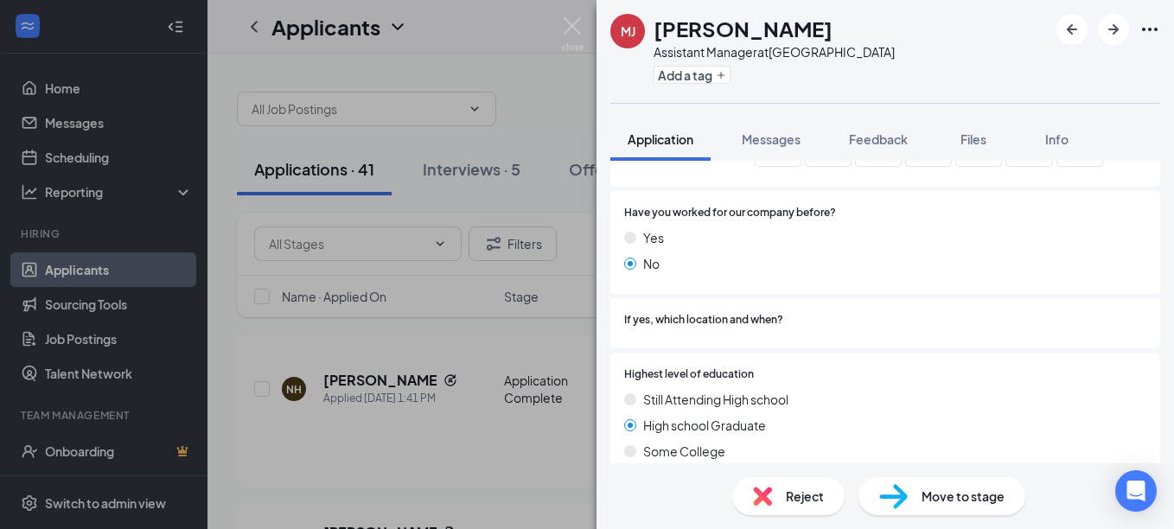
scroll to position [1319, 0]
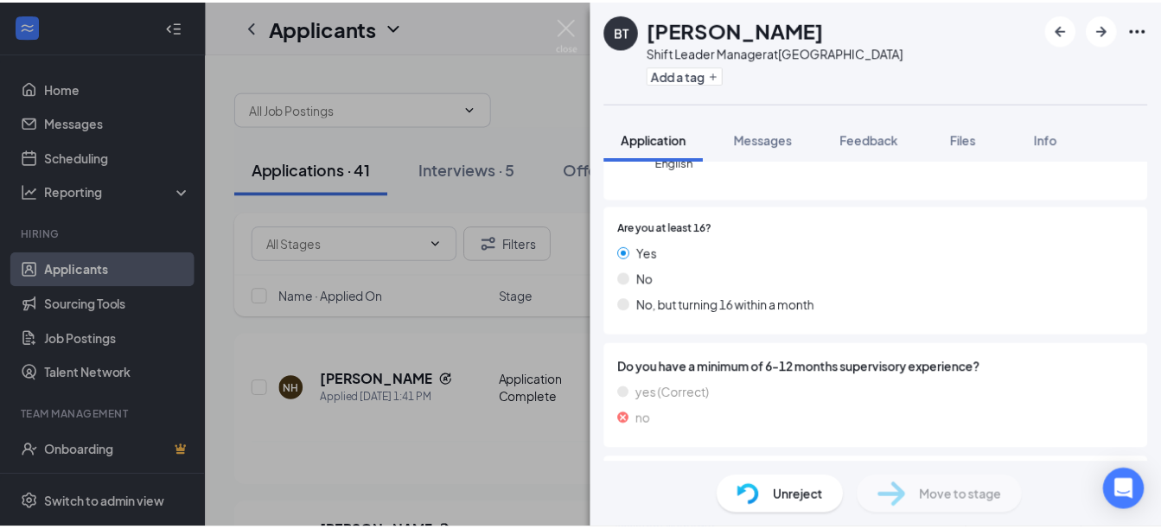
scroll to position [313, 0]
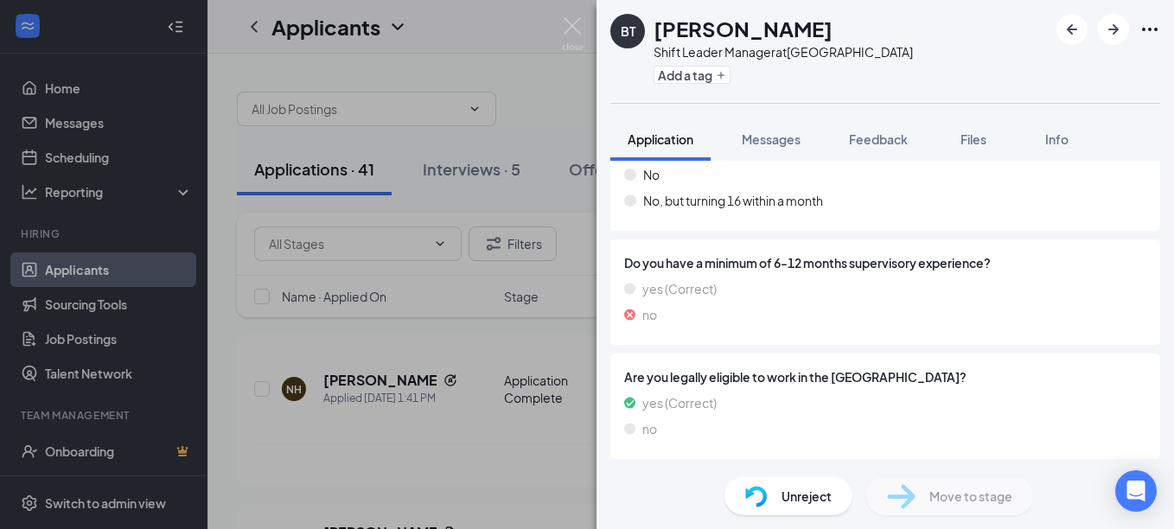
click at [516, 432] on div "BT Briana Thomas Shift Leader Manager at Summerville Add a tag Application Mess…" at bounding box center [587, 264] width 1174 height 529
click at [573, 27] on img at bounding box center [573, 34] width 22 height 34
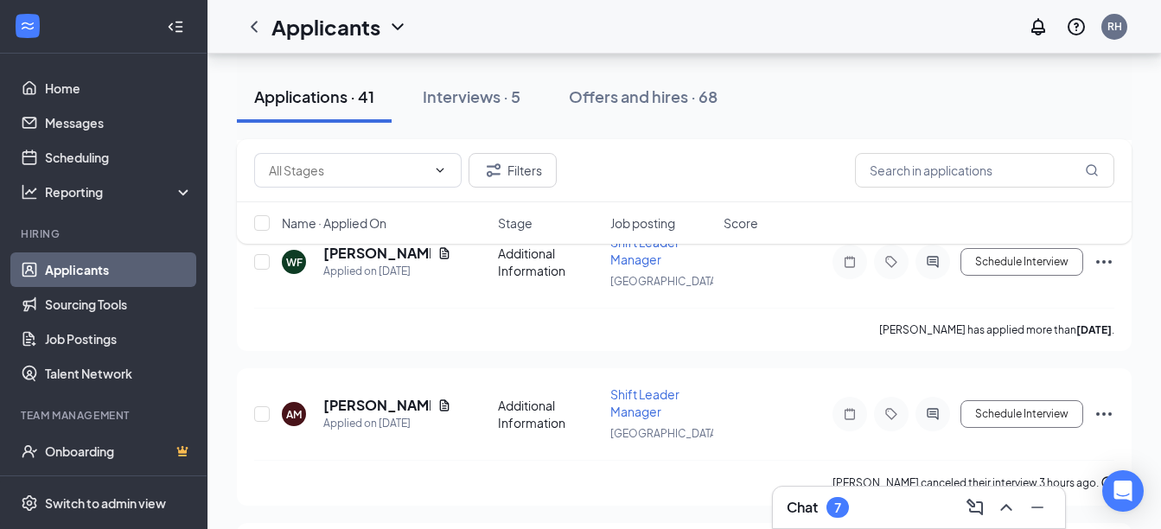
scroll to position [1334, 0]
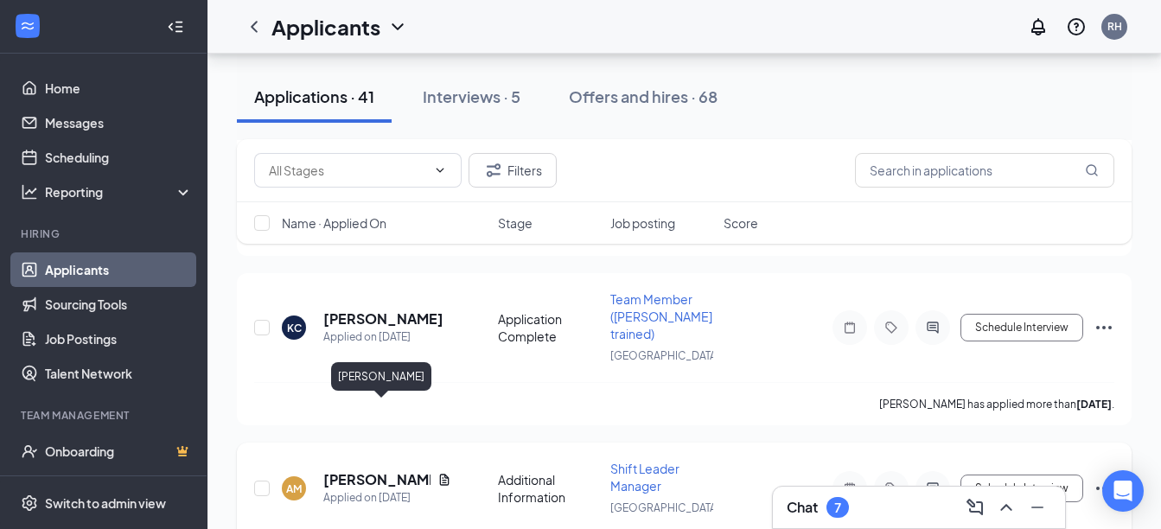
click at [351, 470] on h5 "[PERSON_NAME]" at bounding box center [376, 479] width 107 height 19
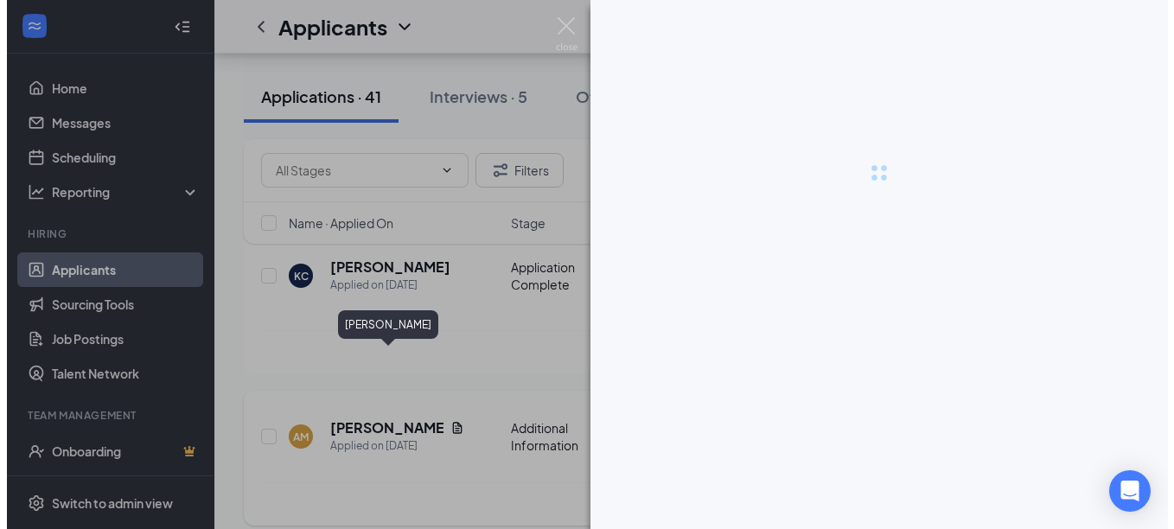
scroll to position [1282, 0]
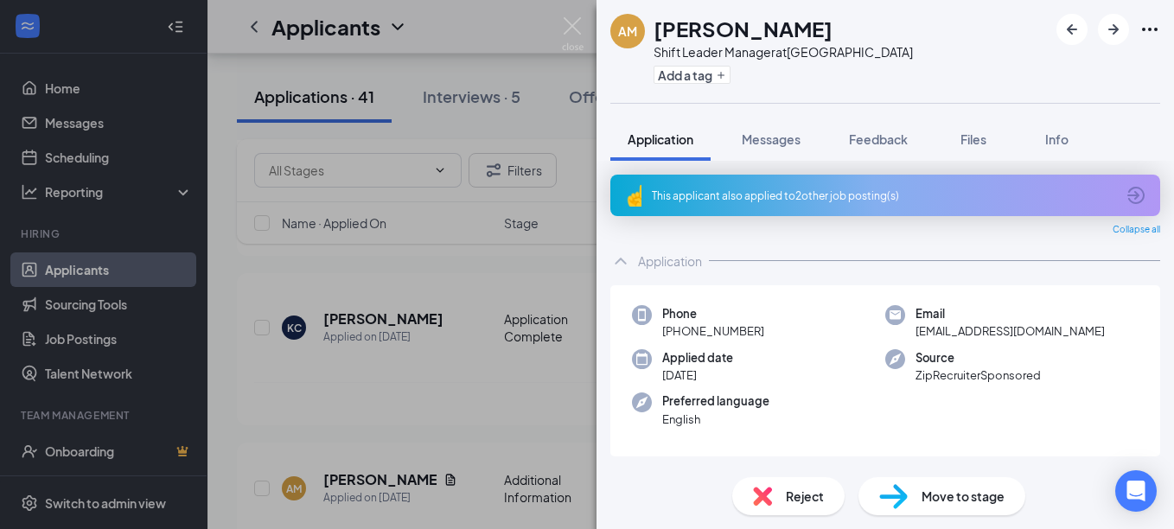
click at [972, 490] on span "Move to stage" at bounding box center [963, 496] width 83 height 19
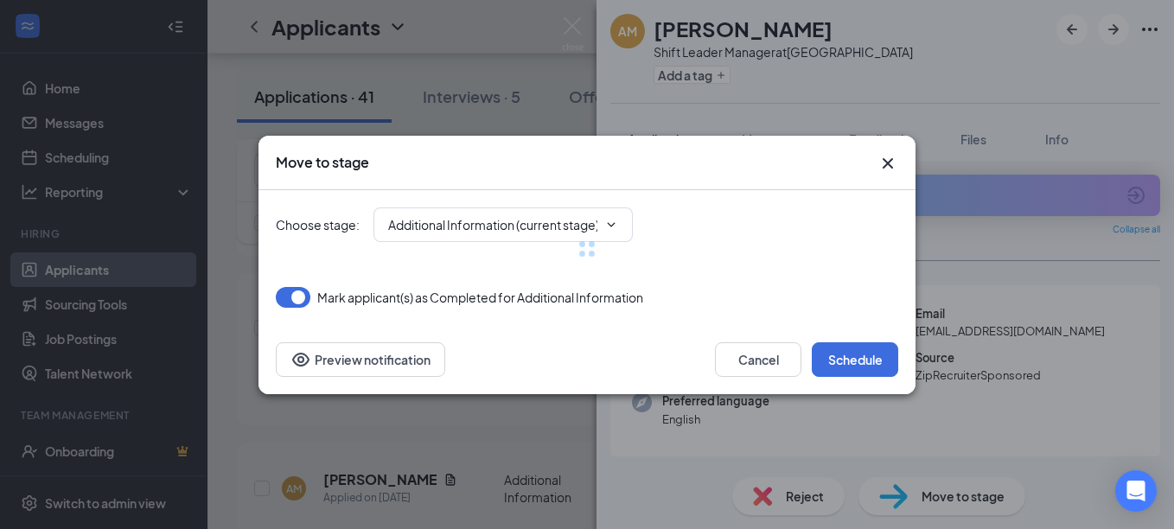
type input "Onsite Interview (next stage)"
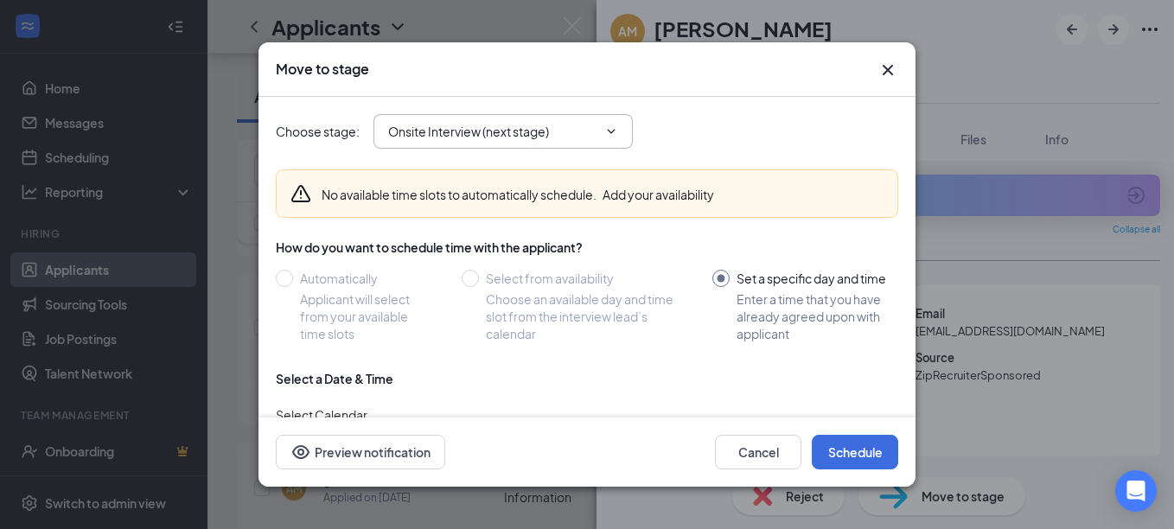
click at [604, 131] on span at bounding box center [609, 132] width 17 height 14
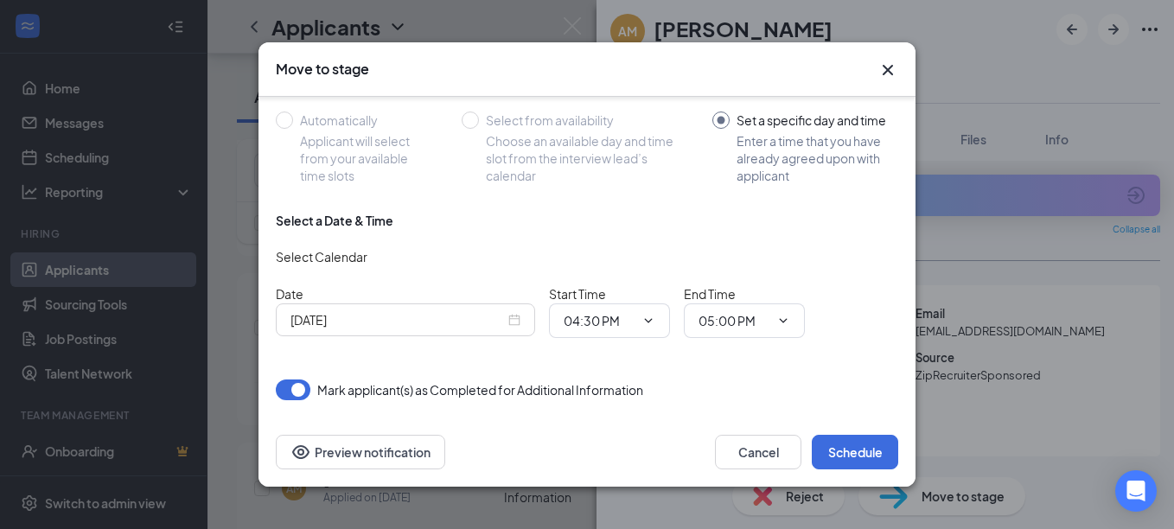
click at [519, 309] on div "[DATE]" at bounding box center [405, 320] width 259 height 33
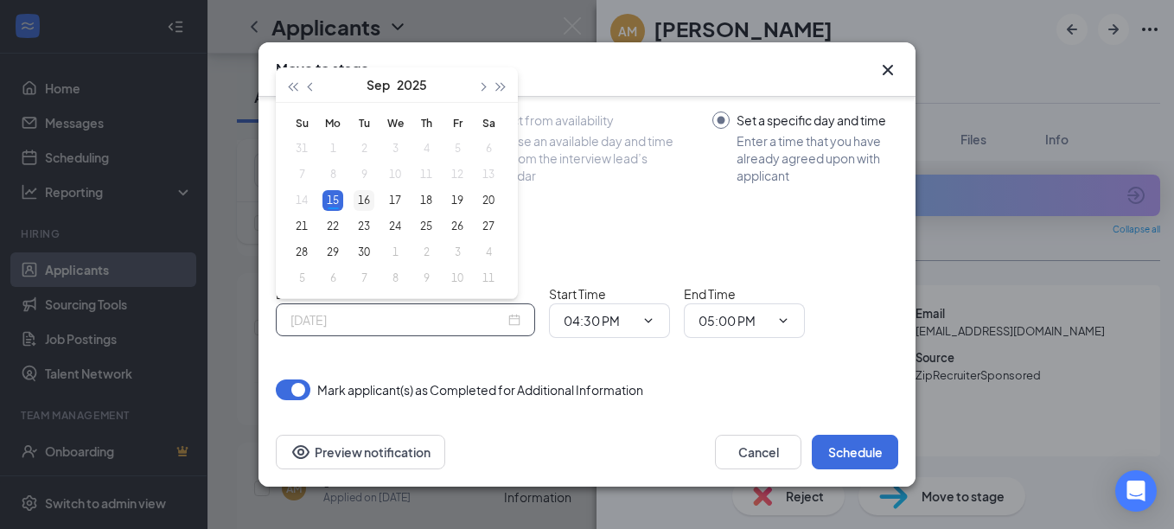
type input "[DATE]"
click at [376, 202] on td "16" at bounding box center [364, 201] width 31 height 26
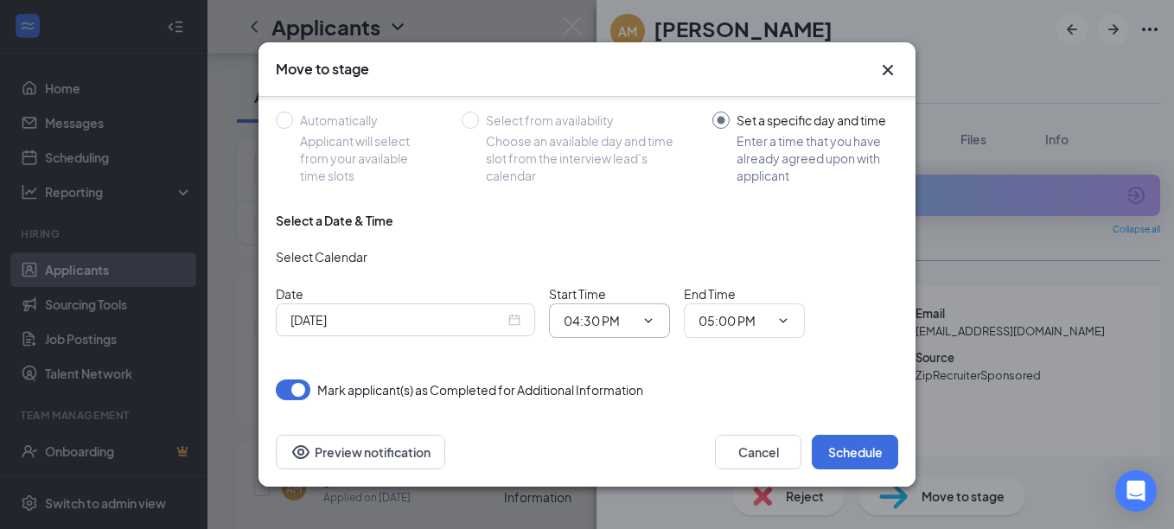
click at [645, 328] on span "04:30 PM" at bounding box center [609, 321] width 121 height 35
click at [596, 310] on span "04:30 PM" at bounding box center [609, 321] width 121 height 35
click at [584, 329] on input "04:30 PM" at bounding box center [599, 320] width 71 height 19
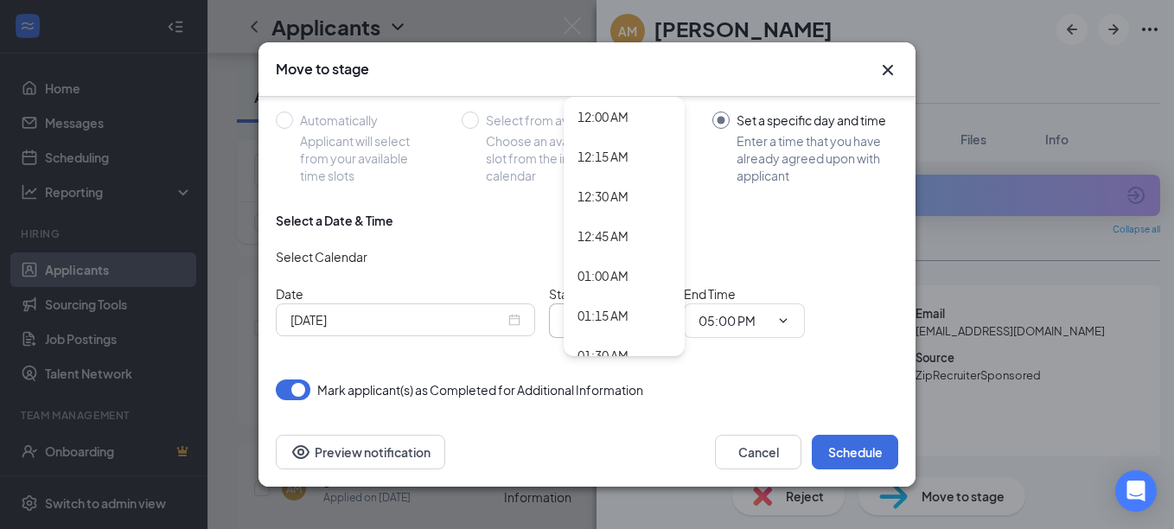
scroll to position [1487, 0]
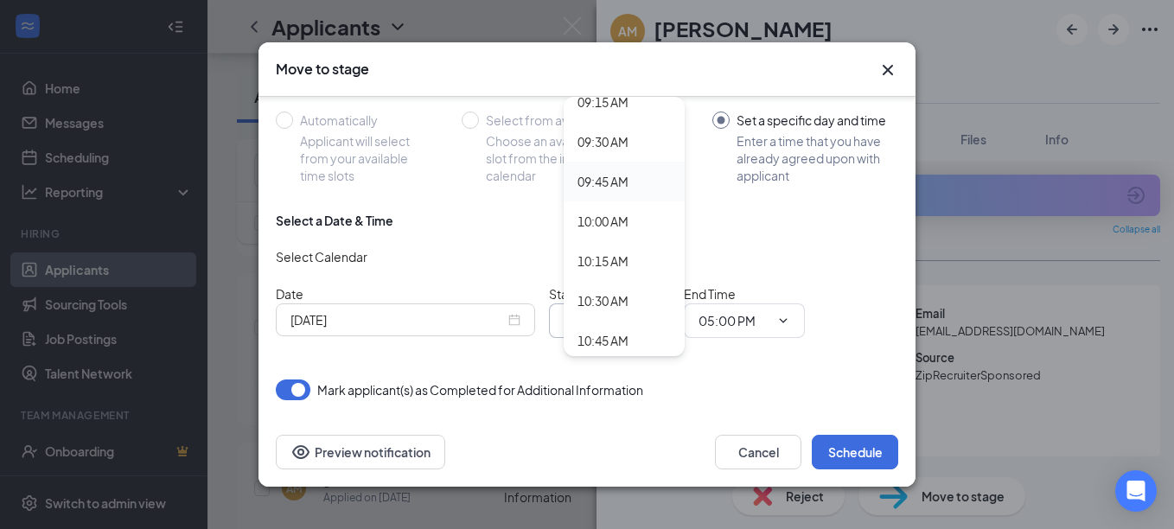
click at [632, 175] on div "09:45 AM" at bounding box center [624, 181] width 93 height 19
type input "09:45 AM"
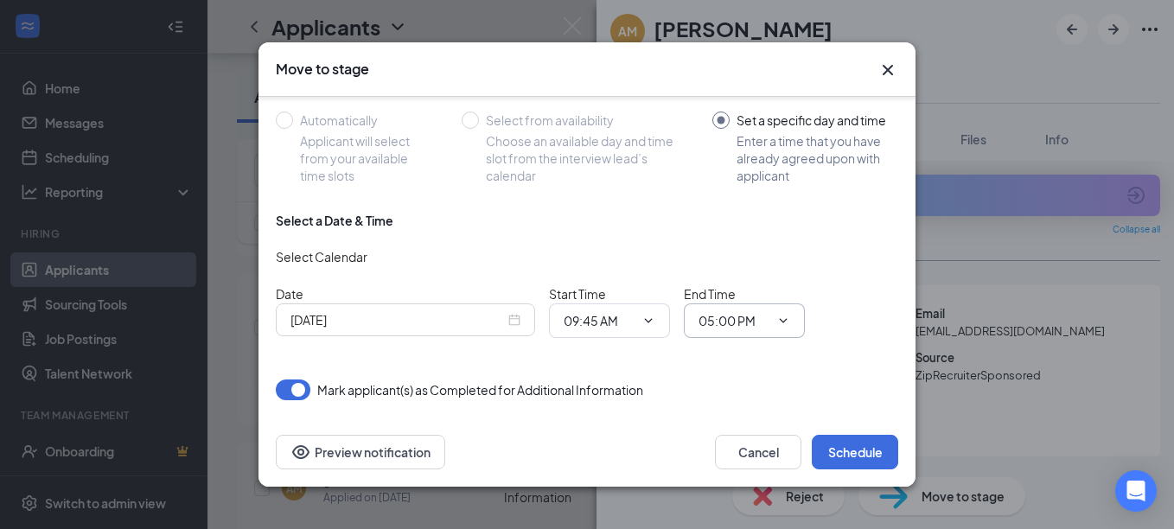
click at [781, 322] on icon "ChevronDown" at bounding box center [784, 321] width 14 height 14
click at [726, 311] on input "05:00 PM" at bounding box center [734, 320] width 71 height 19
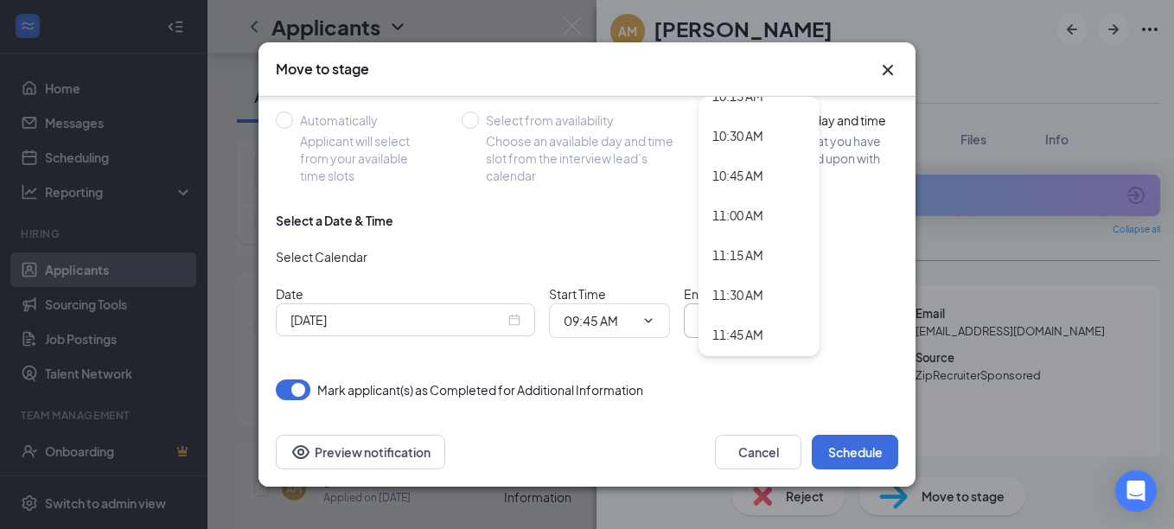
scroll to position [1352, 0]
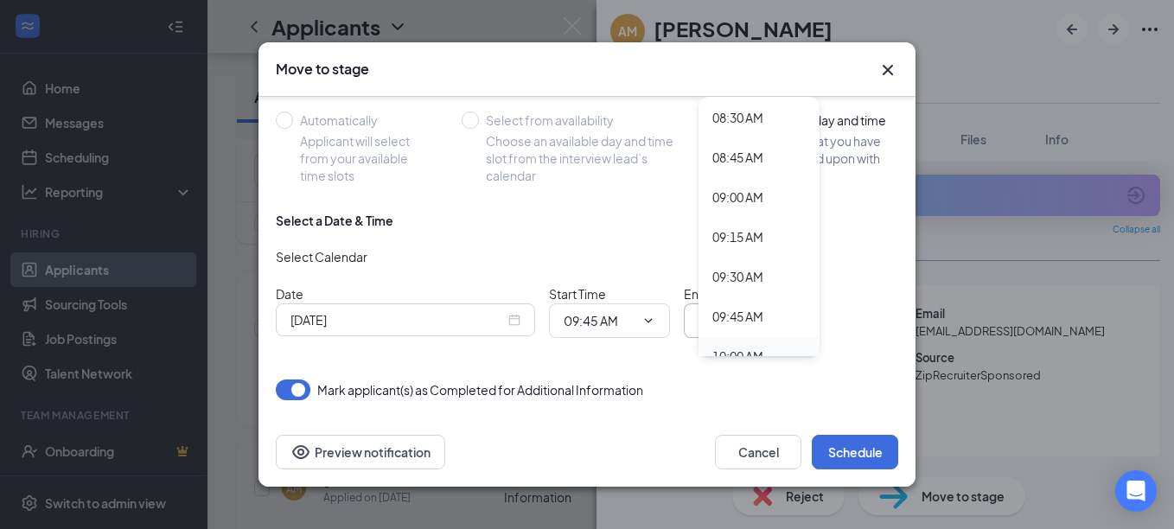
click at [771, 347] on div "10:00 AM" at bounding box center [759, 356] width 93 height 19
type input "10:00 AM"
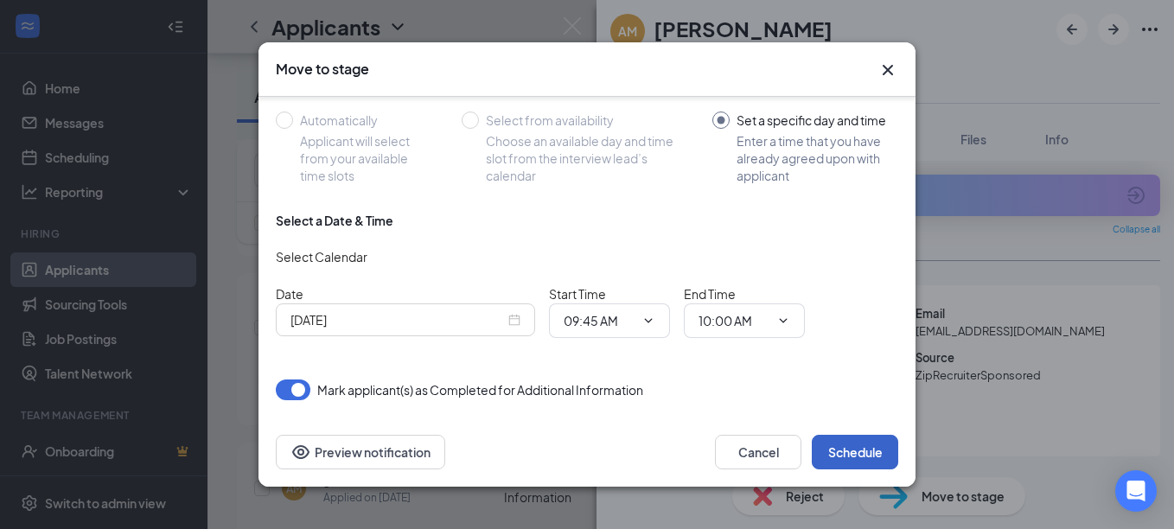
click at [863, 451] on button "Schedule" at bounding box center [855, 452] width 86 height 35
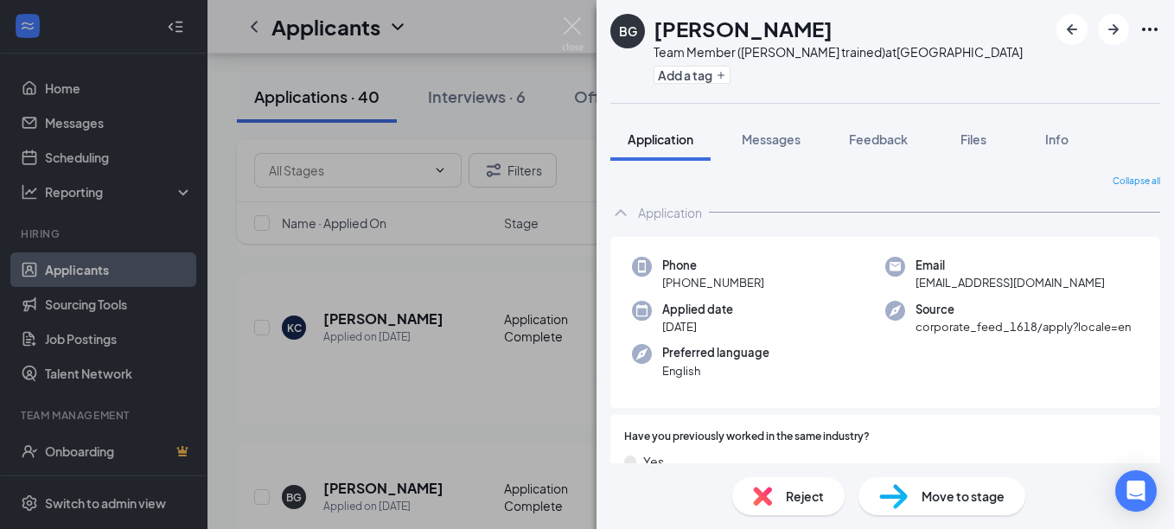
click at [509, 330] on div "BG Brittney Garrick Team Member (Cross trained) at Summerville Add a tag Applic…" at bounding box center [587, 264] width 1174 height 529
